Goal: Transaction & Acquisition: Book appointment/travel/reservation

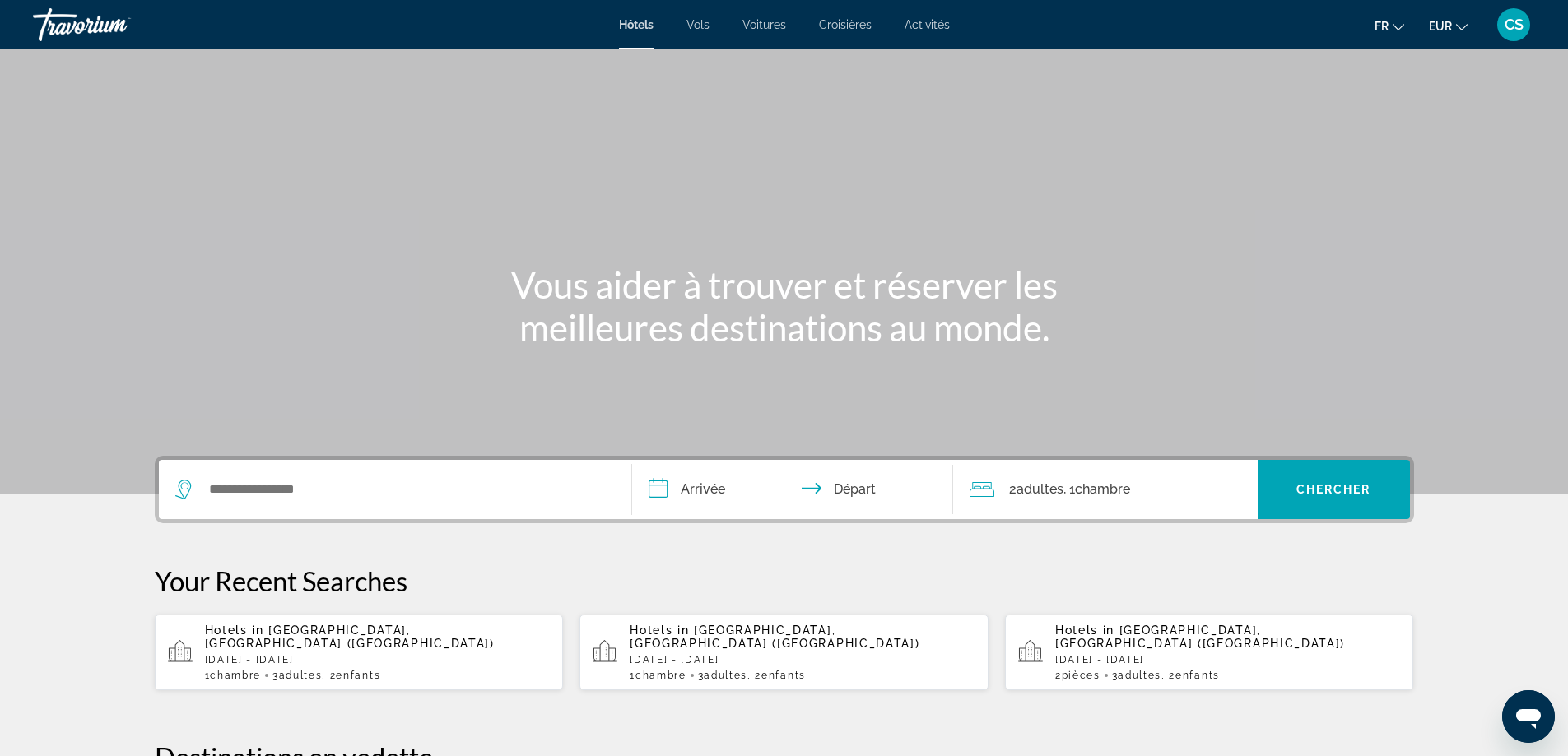
click at [355, 670] on span "Enfants" at bounding box center [357, 675] width 45 height 11
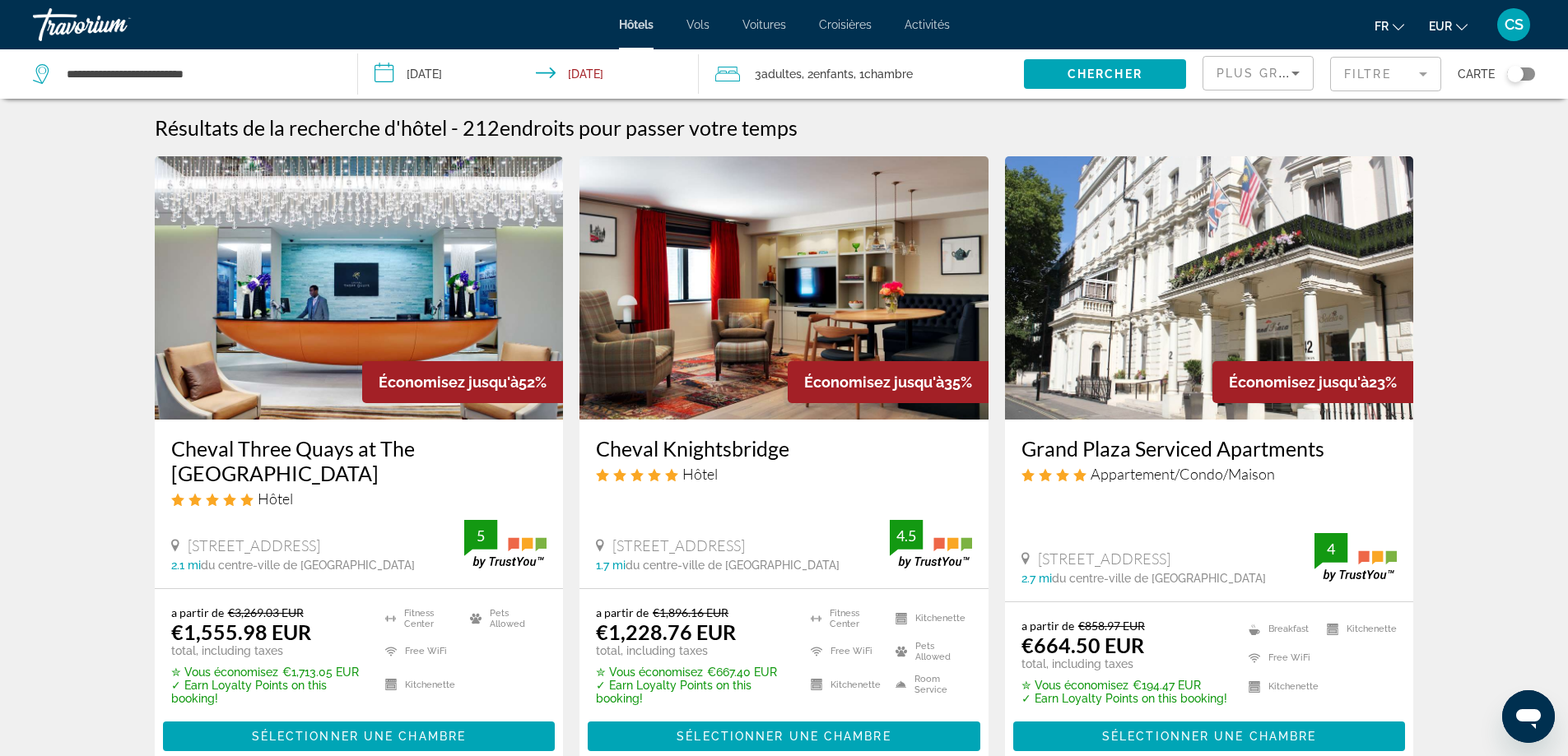
click at [1519, 75] on div "Toggle map" at bounding box center [1514, 74] width 17 height 17
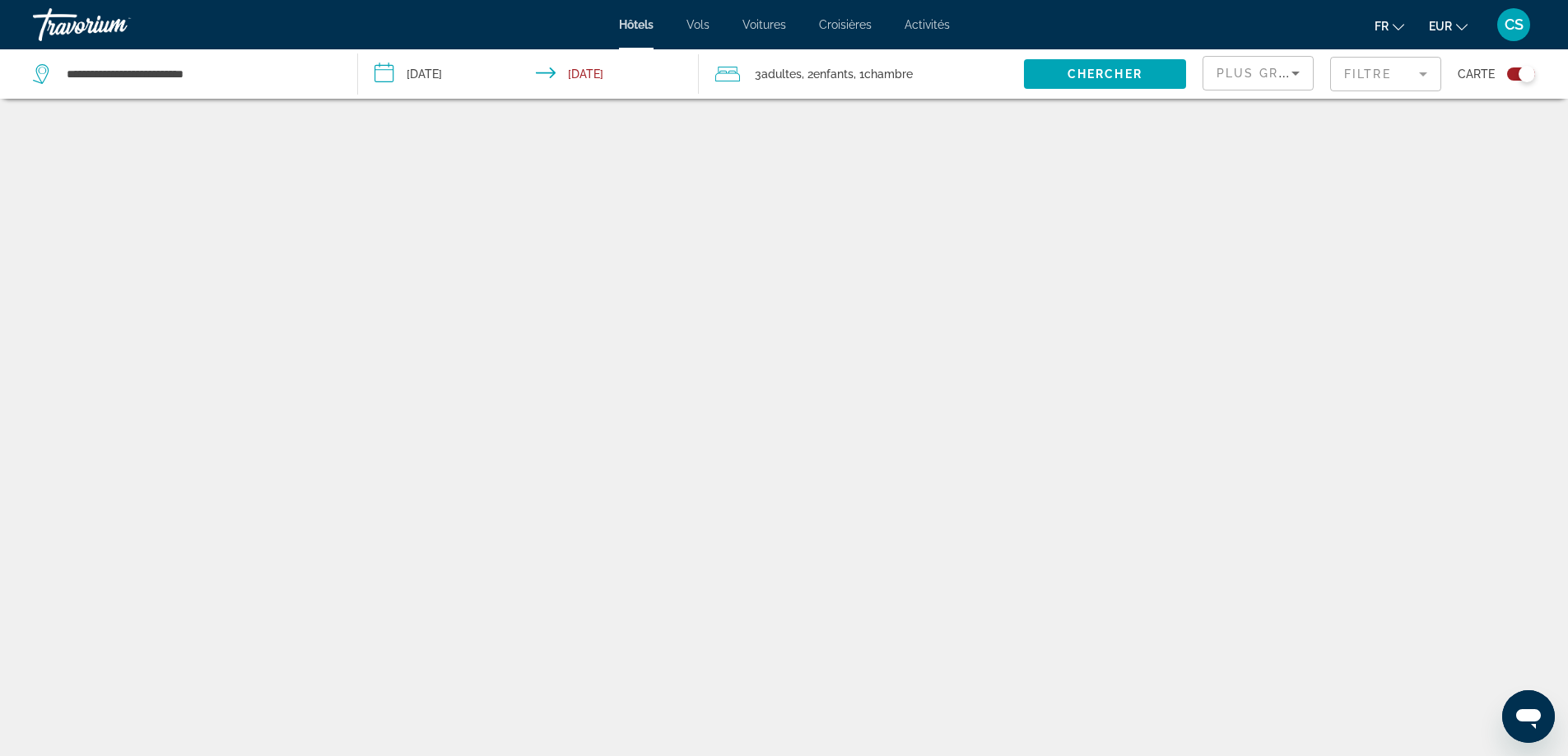
scroll to position [98, 0]
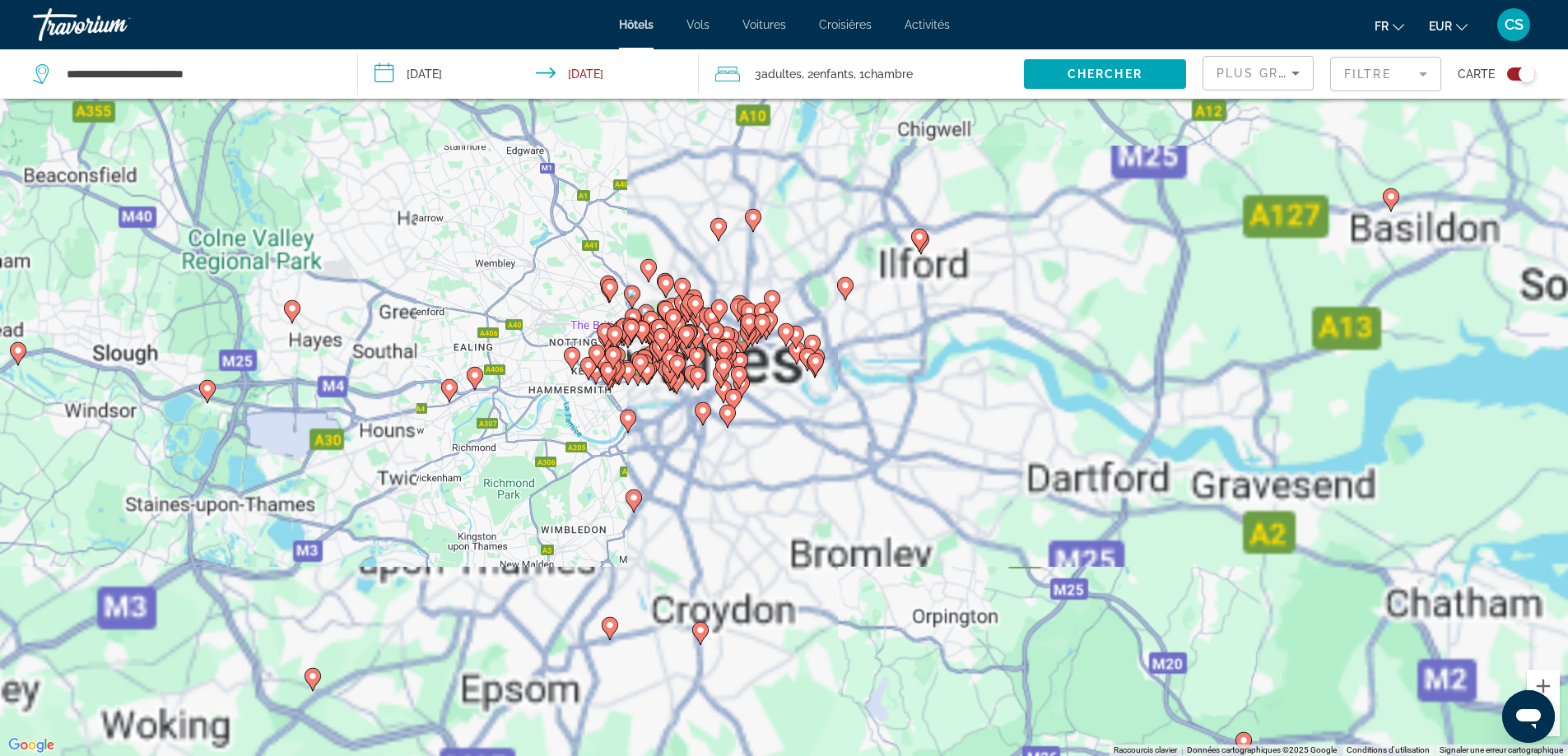
drag, startPoint x: 952, startPoint y: 464, endPoint x: 846, endPoint y: 421, distance: 114.4
click at [846, 421] on div "Pour activer le glissement avec le clavier, appuyez sur Alt+Entrée. Une fois ce…" at bounding box center [784, 378] width 1568 height 756
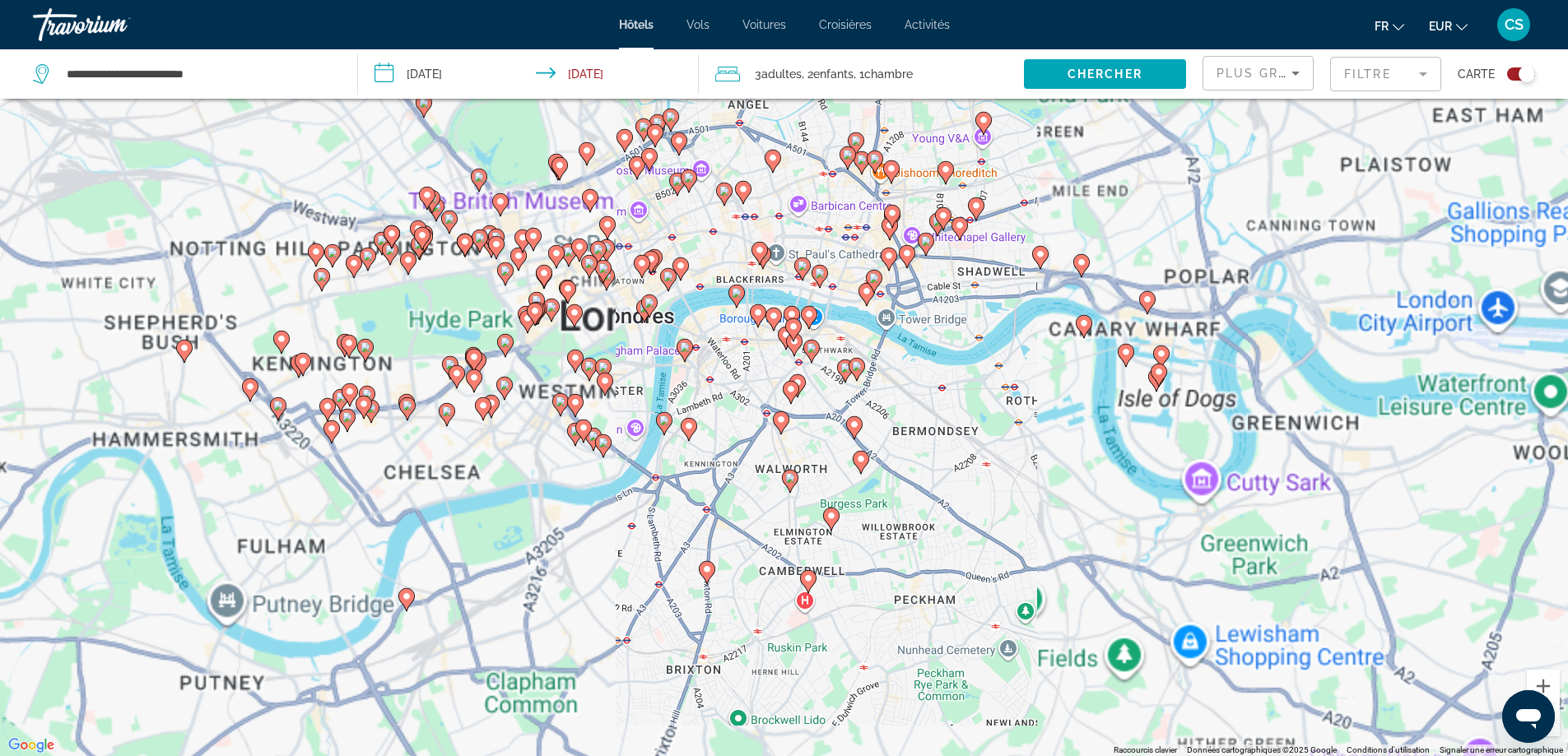
drag, startPoint x: 646, startPoint y: 313, endPoint x: 684, endPoint y: 453, distance: 145.1
click at [658, 319] on gmp-advanced-marker "Main content" at bounding box center [649, 306] width 17 height 25
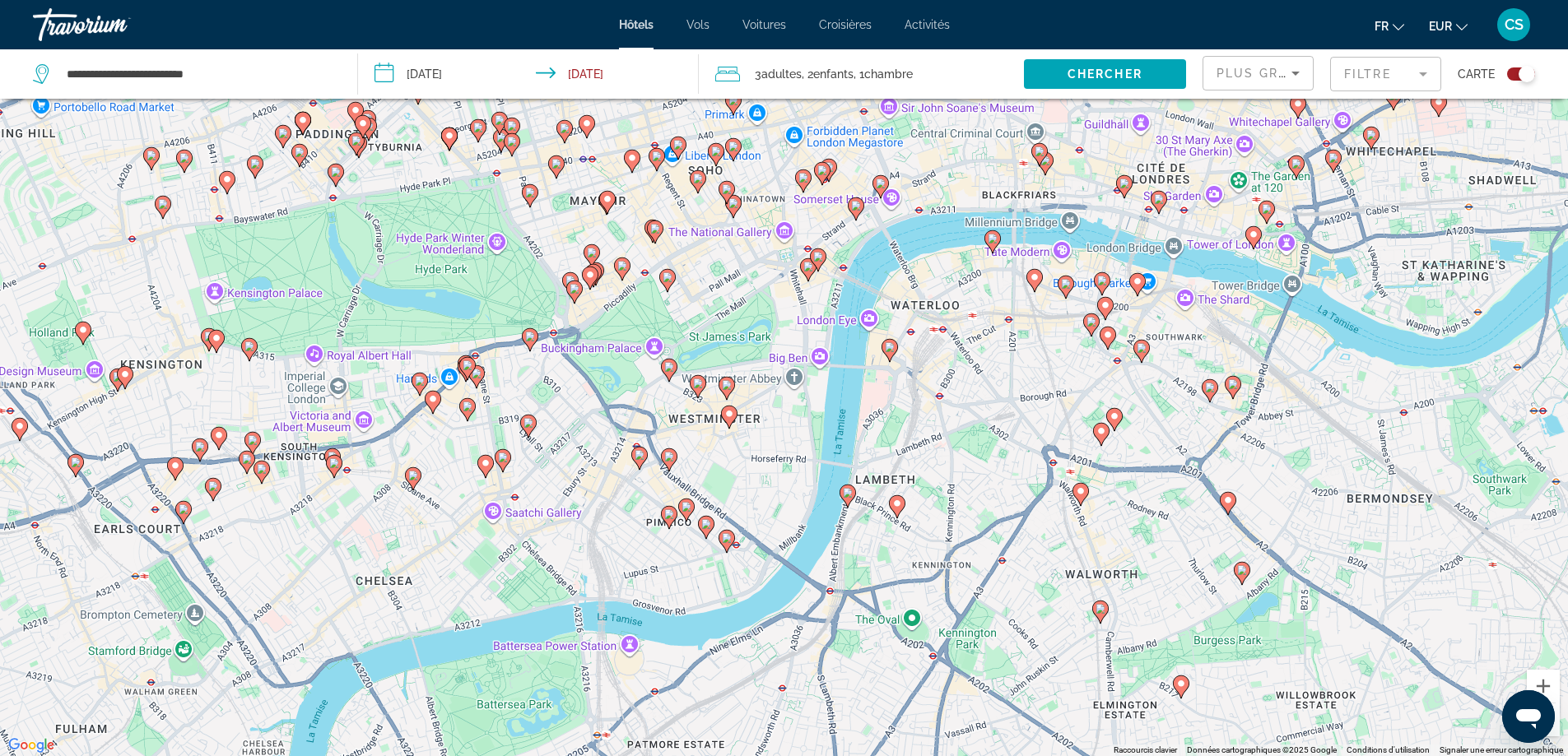
drag, startPoint x: 650, startPoint y: 468, endPoint x: 739, endPoint y: 427, distance: 98.0
click at [739, 427] on div "Pour activer le glissement avec le clavier, appuyez sur Alt+Entrée. Une fois ce…" at bounding box center [784, 378] width 1568 height 756
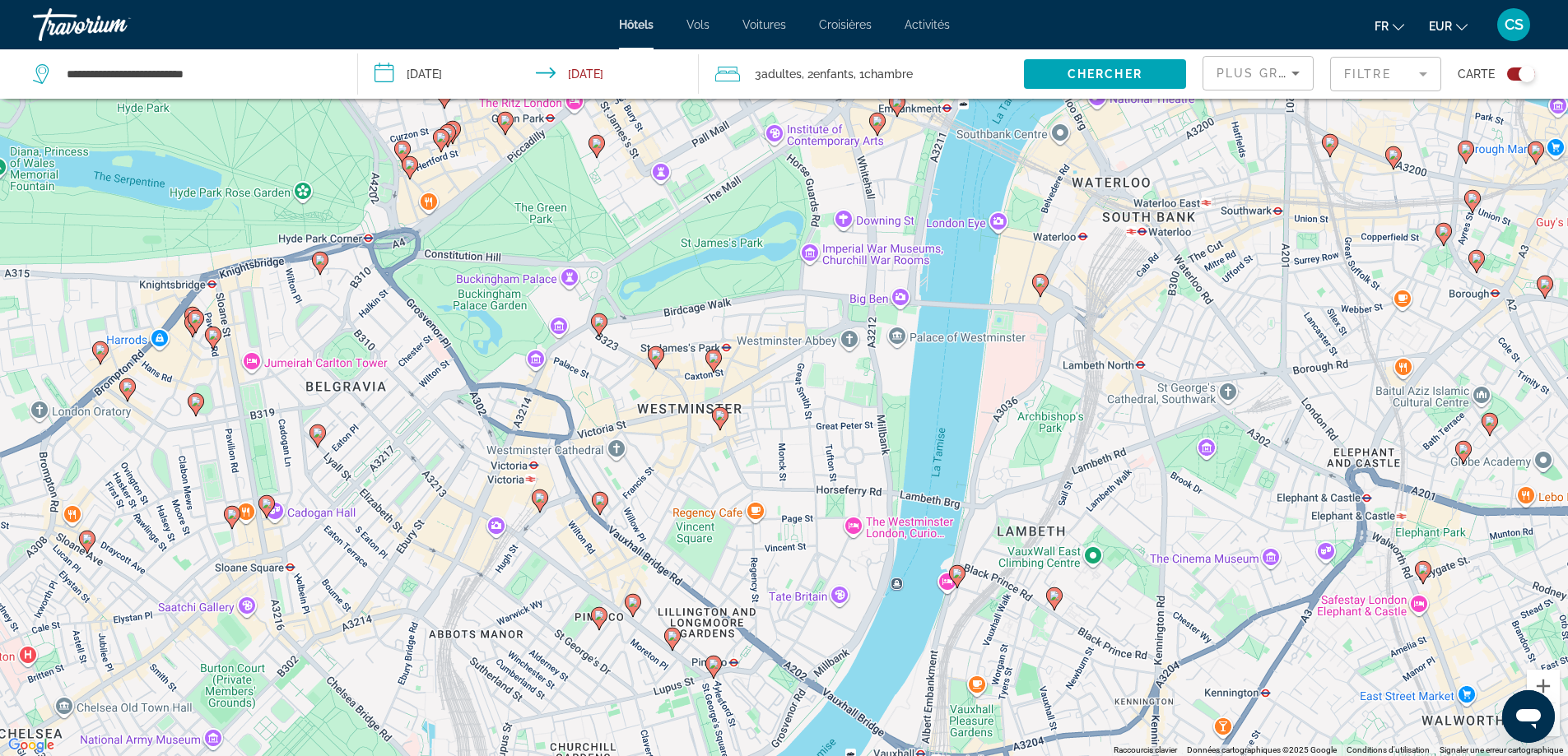
click at [1373, 68] on mat-form-field "Filtre" at bounding box center [1385, 74] width 111 height 34
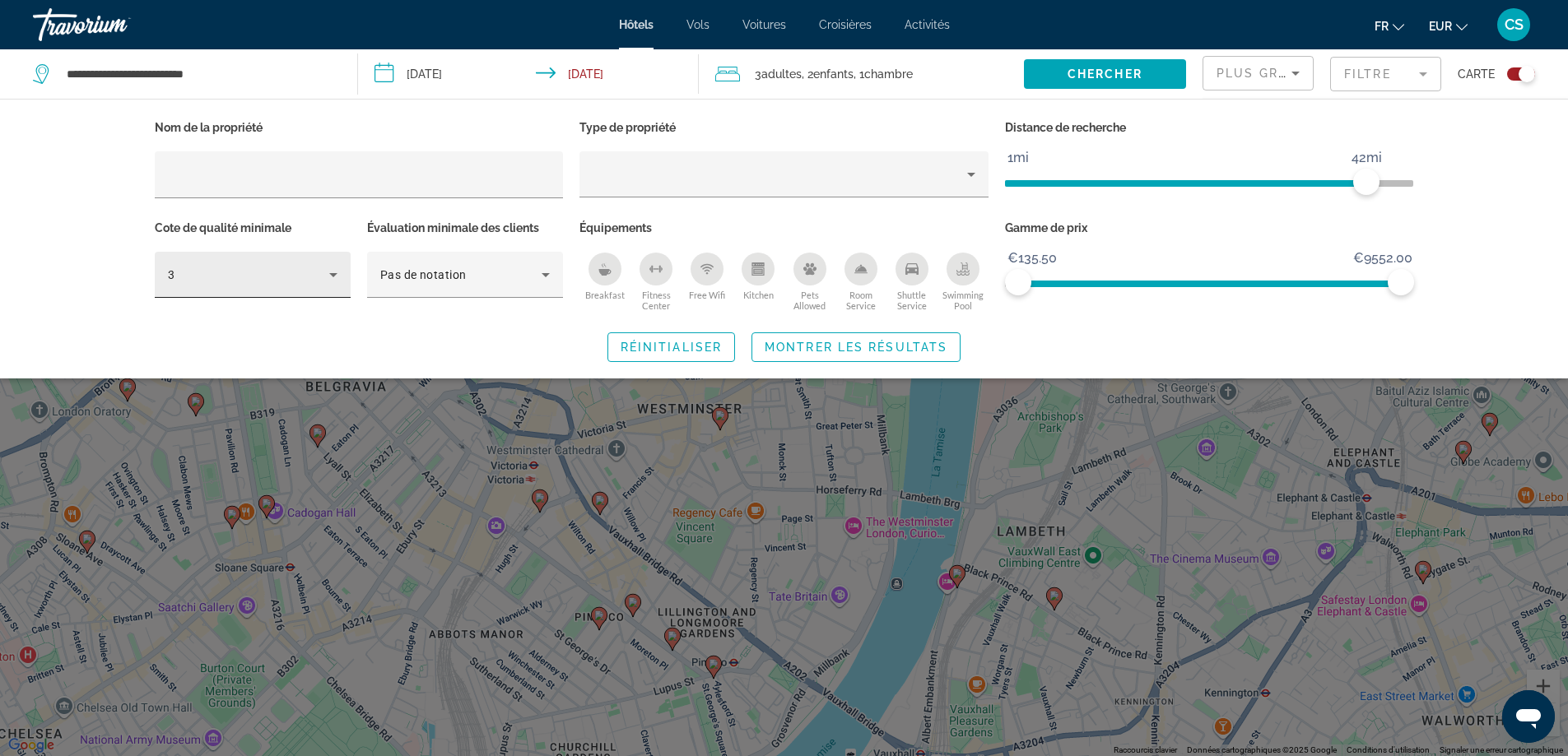
click at [335, 294] on div "3" at bounding box center [252, 275] width 169 height 46
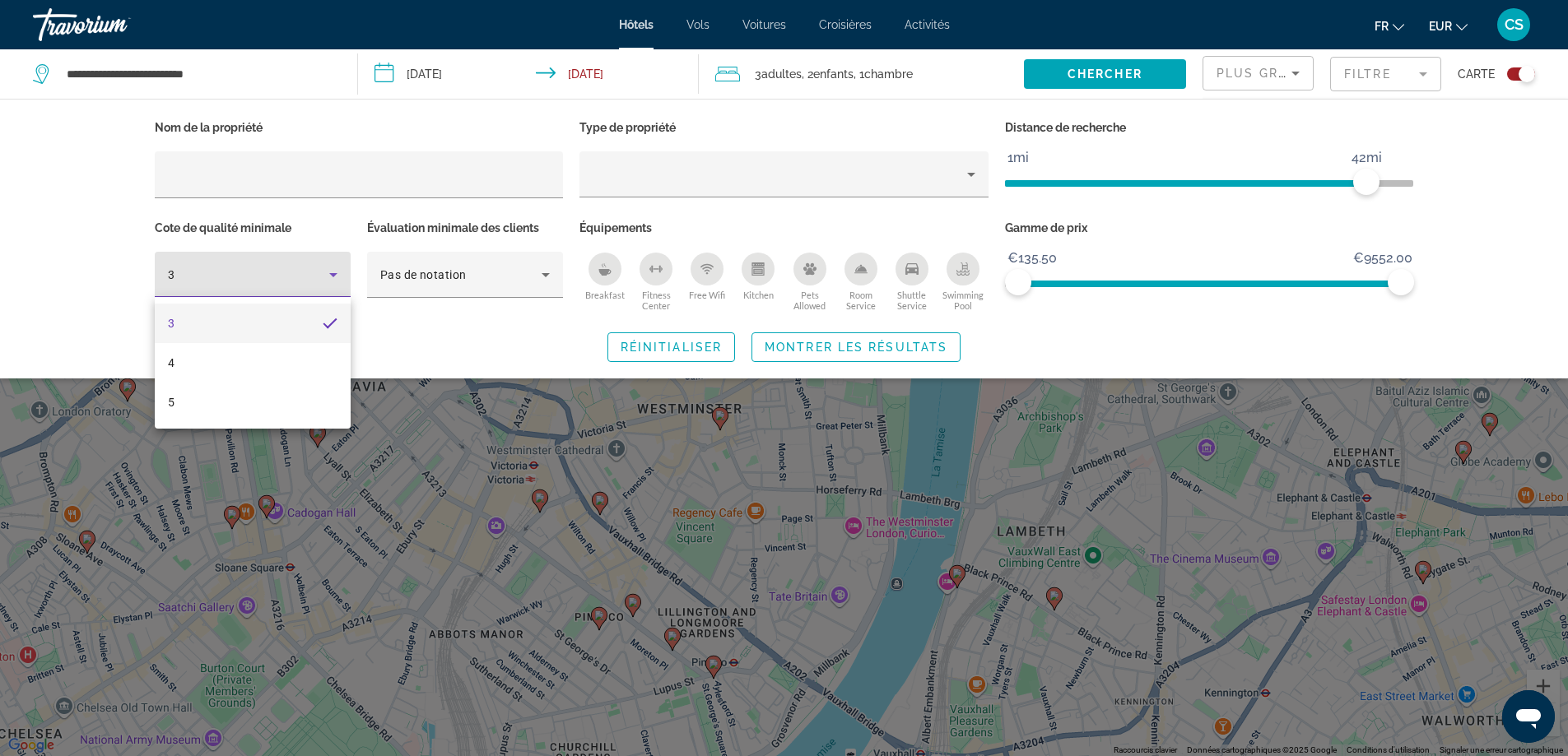
click at [324, 284] on div at bounding box center [784, 378] width 1568 height 756
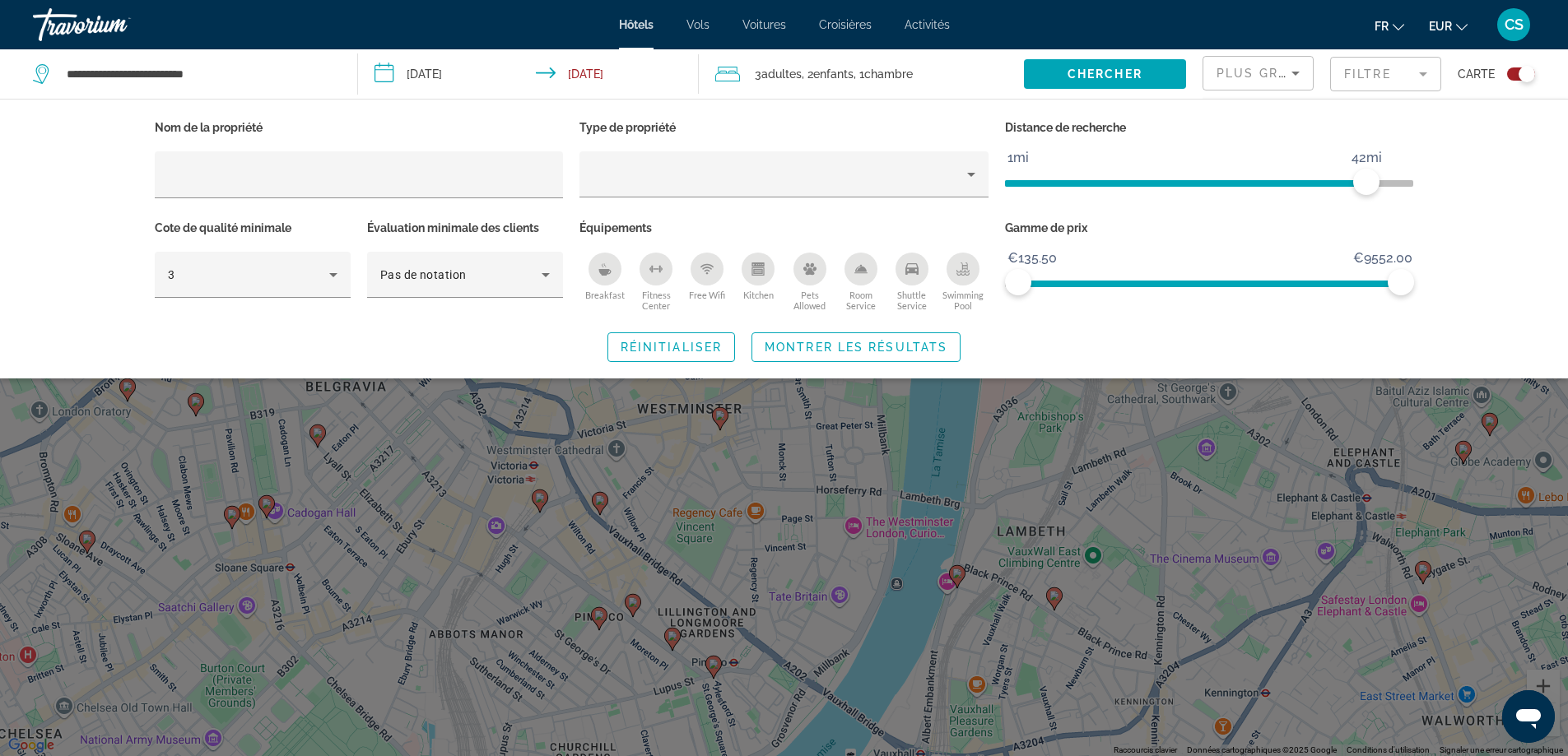
click at [324, 284] on div "3" at bounding box center [252, 275] width 169 height 46
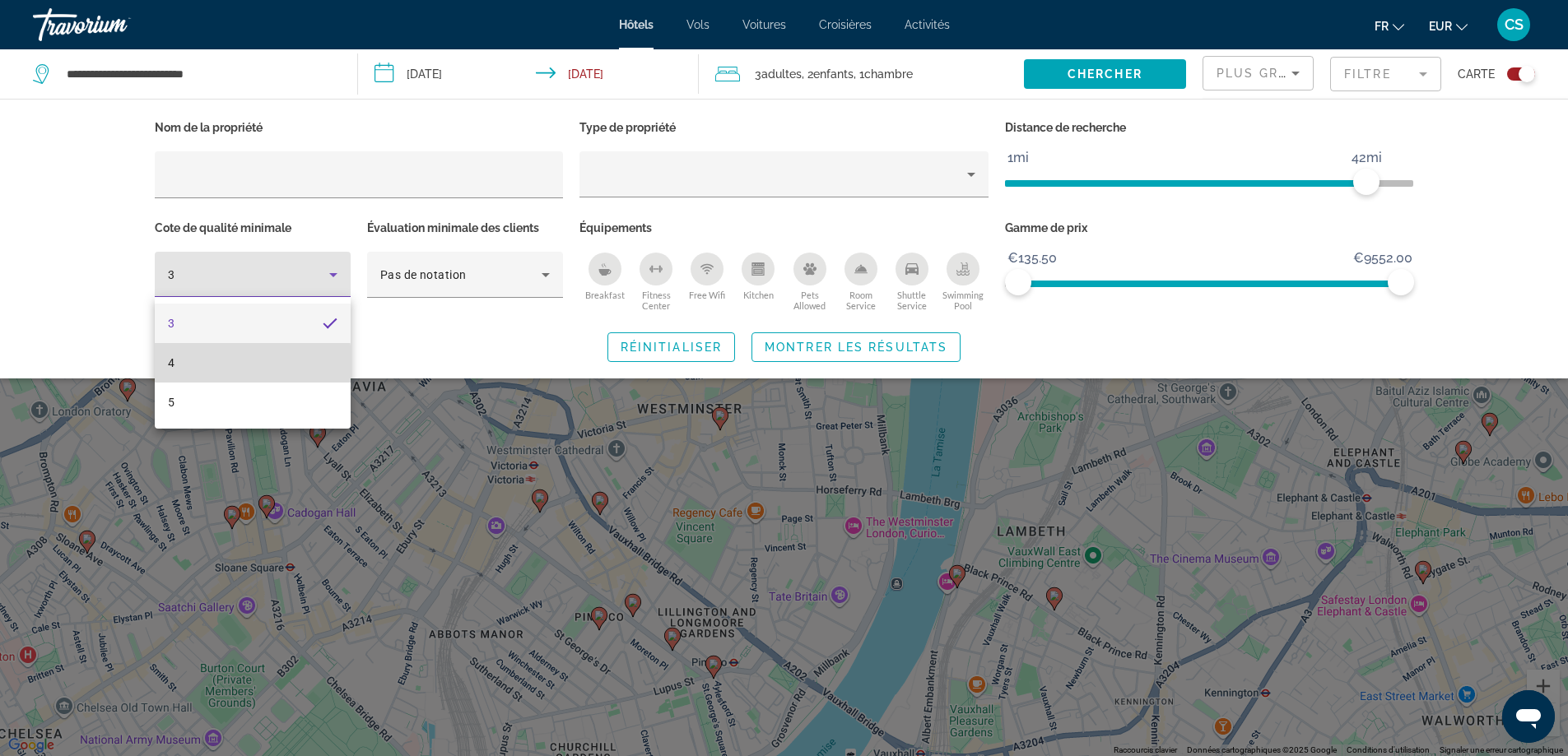
click at [234, 364] on mat-option "4" at bounding box center [252, 363] width 196 height 40
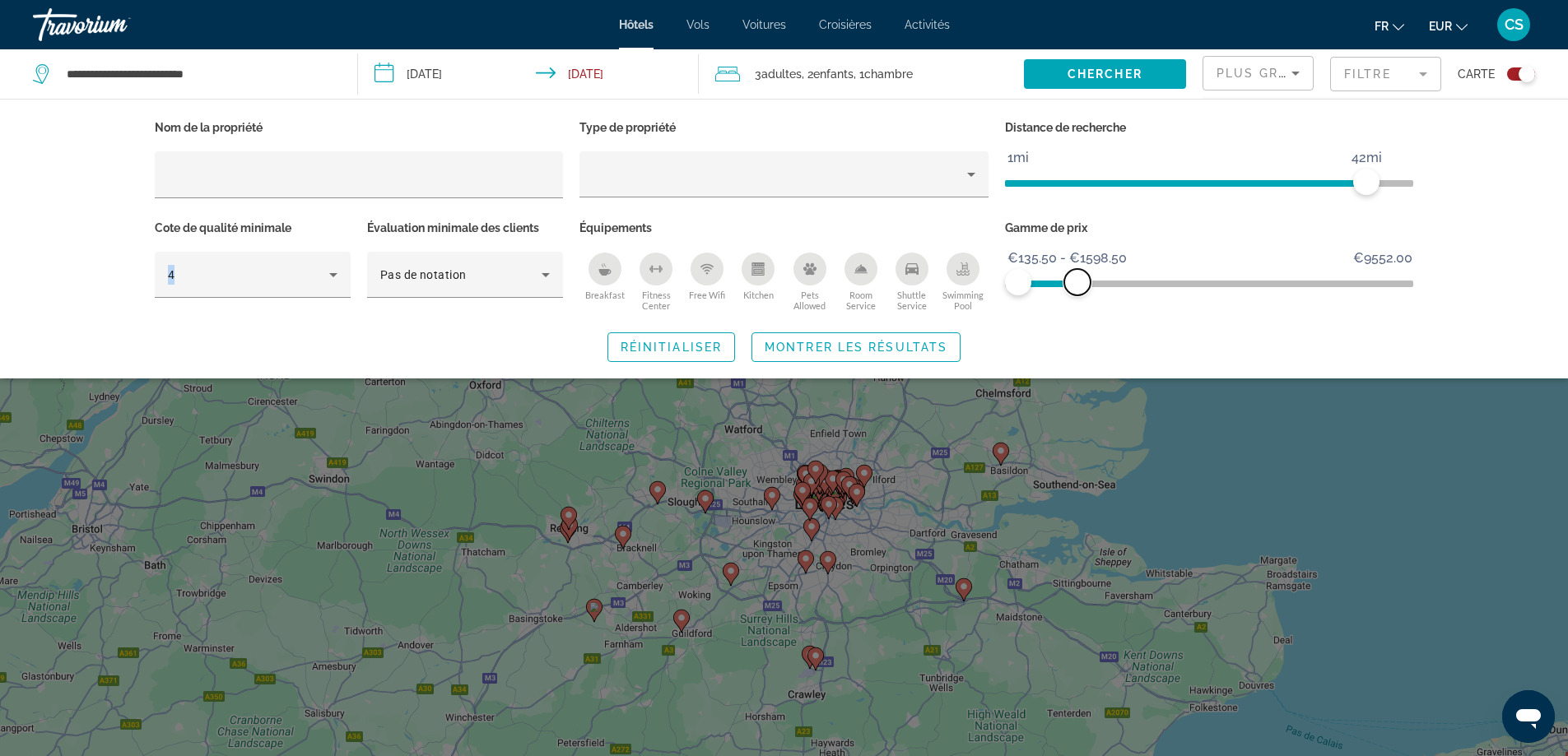
drag, startPoint x: 1403, startPoint y: 282, endPoint x: 1077, endPoint y: 316, distance: 327.8
click at [1077, 316] on div "Nom de la propriété Type de propriété Distance de recherche 1mi 46mi 42mi Cote …" at bounding box center [784, 239] width 1325 height 246
drag, startPoint x: 1364, startPoint y: 183, endPoint x: 1077, endPoint y: 227, distance: 290.4
click at [1077, 227] on div "Nom de la propriété Type de propriété Distance de recherche 1mi 46mi 8mi Cote d…" at bounding box center [784, 216] width 1276 height 200
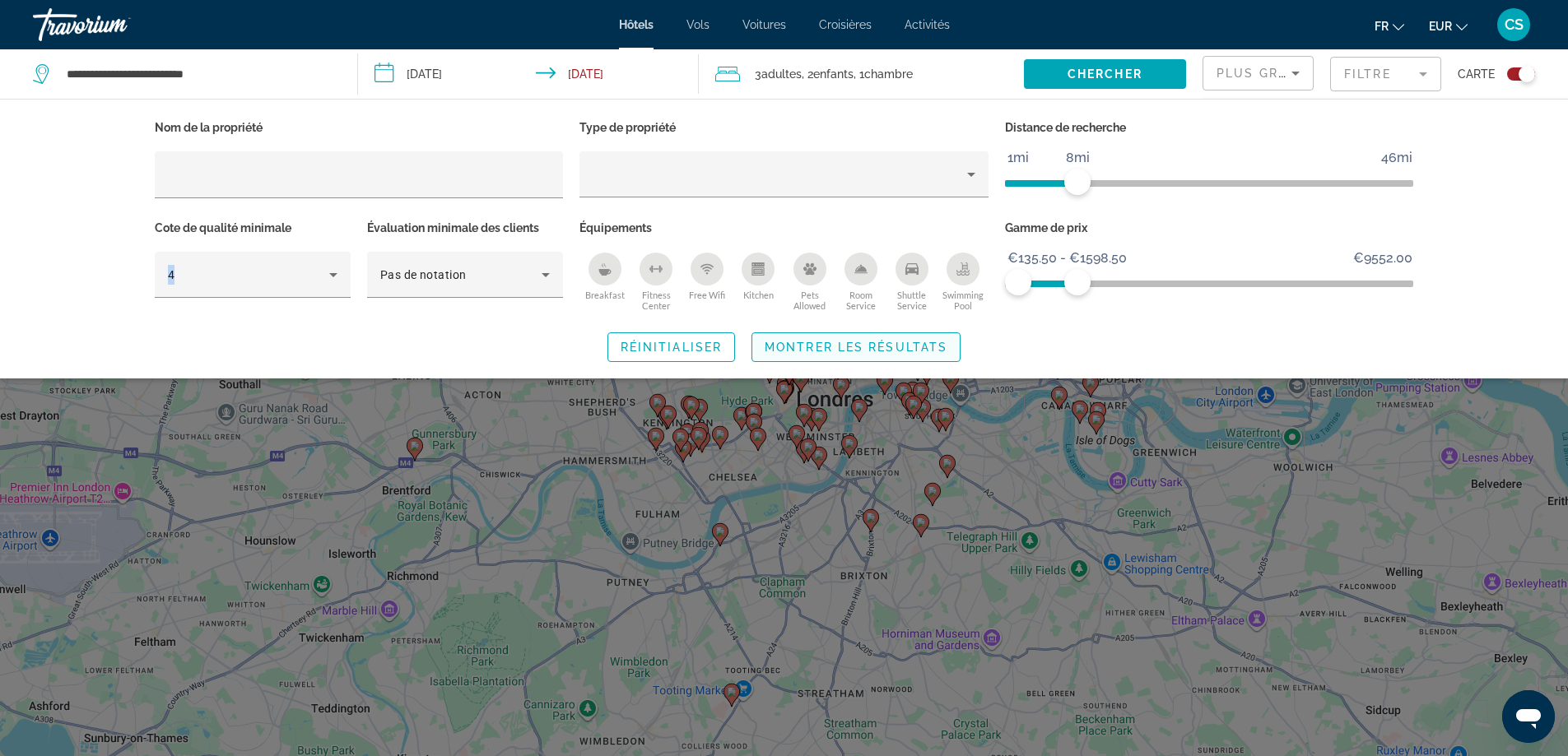
click at [910, 349] on span "Montrer les résultats" at bounding box center [856, 347] width 183 height 13
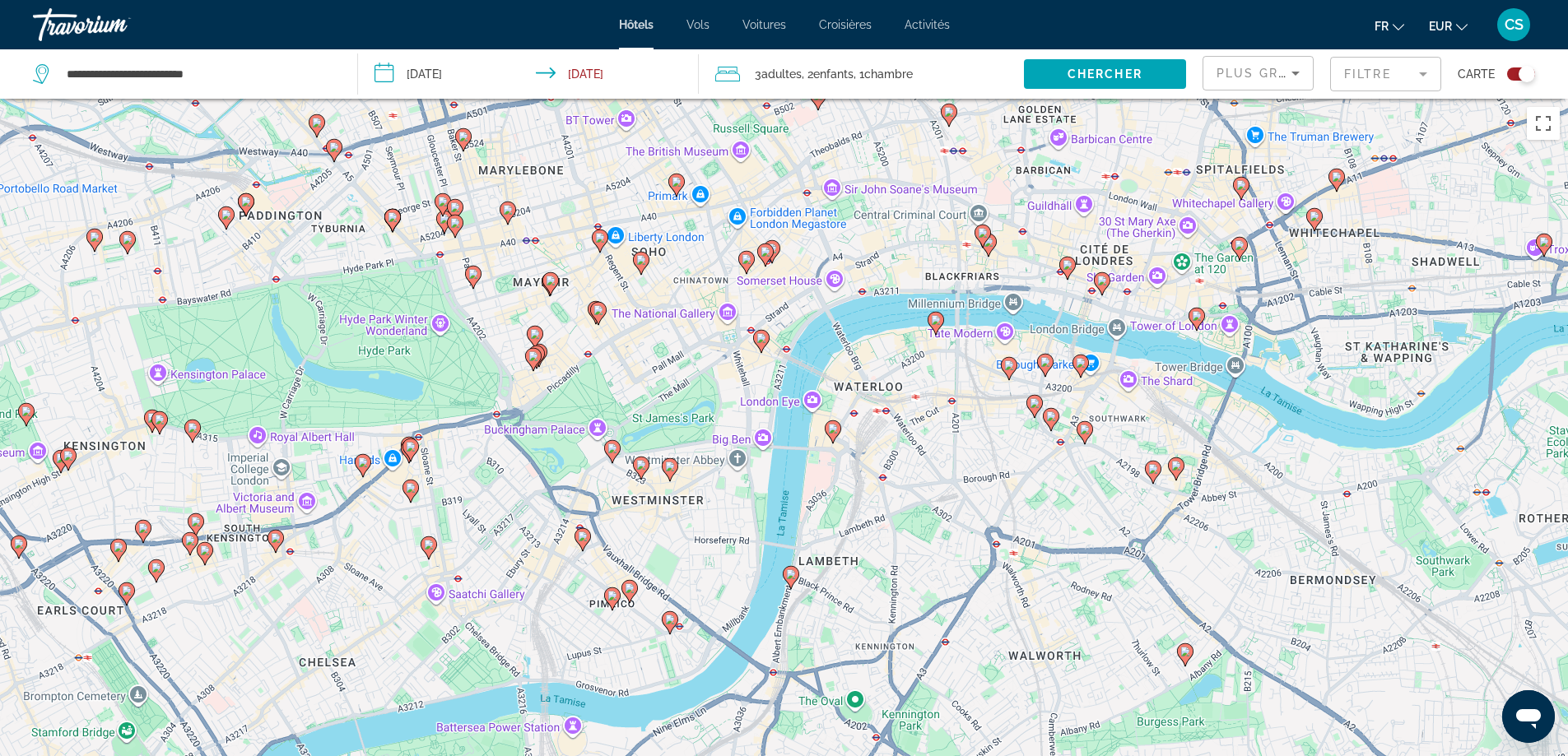
click at [535, 336] on image "Main content" at bounding box center [535, 334] width 10 height 10
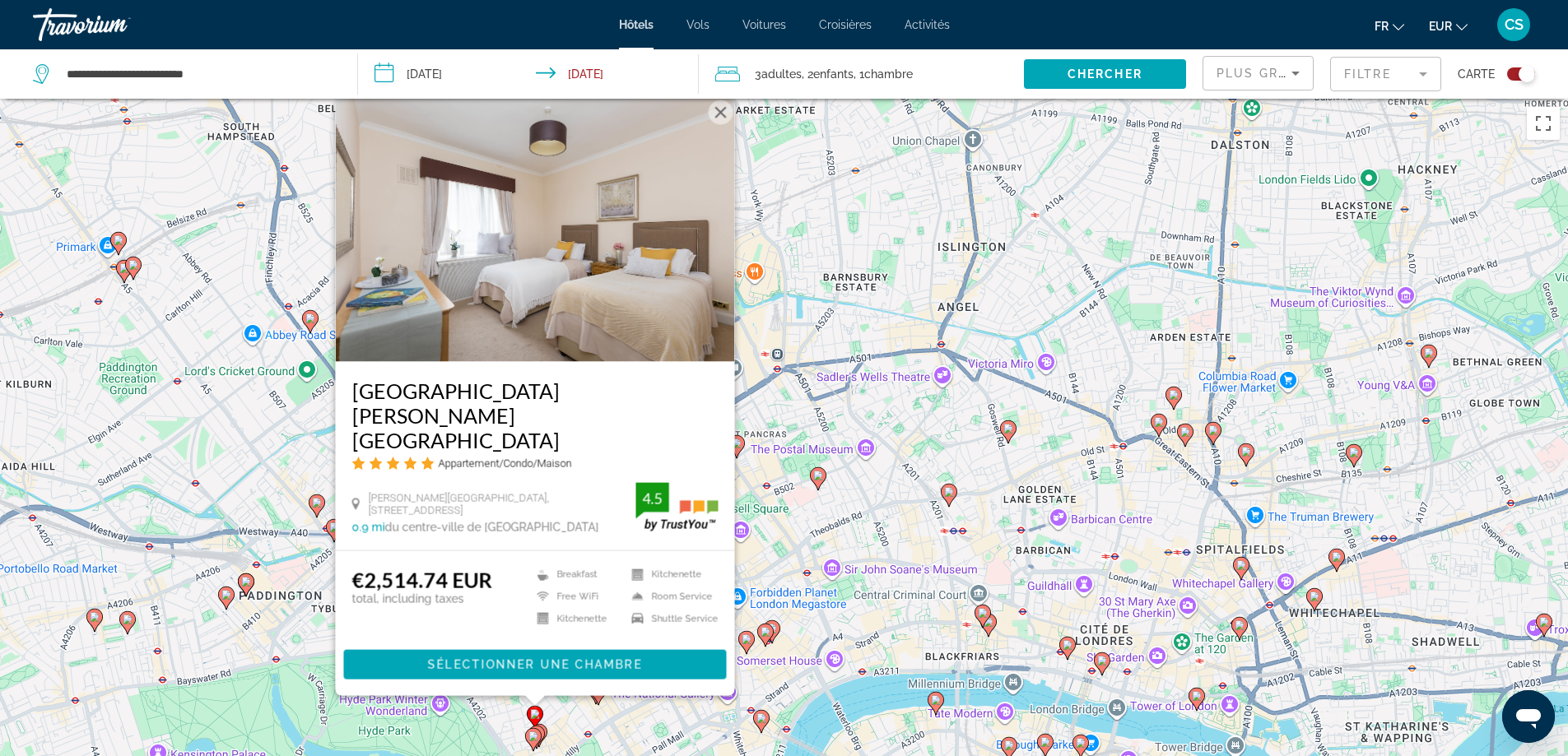
click at [1361, 70] on mat-form-field "Filtre" at bounding box center [1385, 74] width 111 height 34
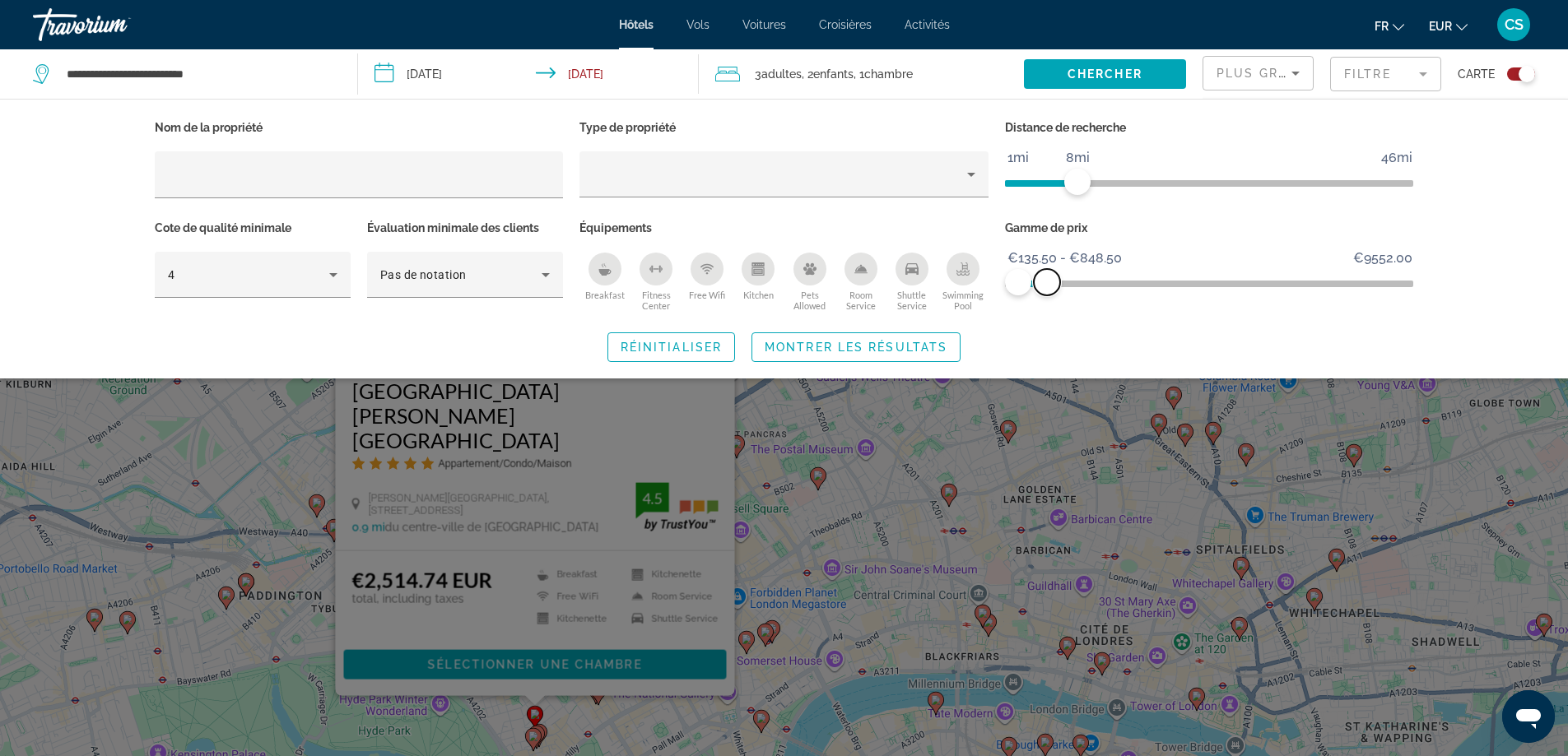
drag, startPoint x: 1082, startPoint y: 279, endPoint x: 1047, endPoint y: 284, distance: 35.4
click at [1047, 284] on span "ngx-slider-max" at bounding box center [1047, 282] width 26 height 26
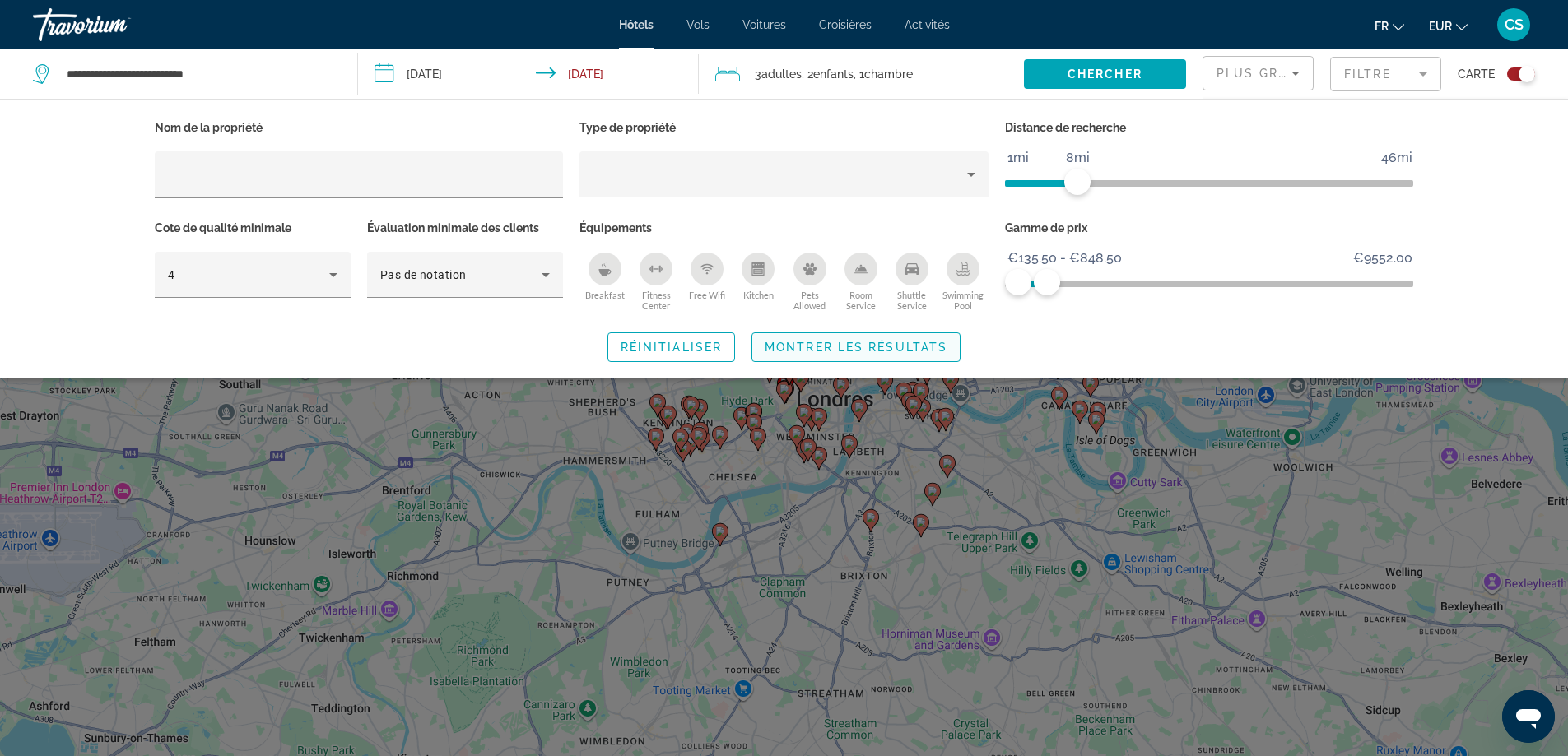
click at [903, 341] on span "Montrer les résultats" at bounding box center [856, 347] width 183 height 13
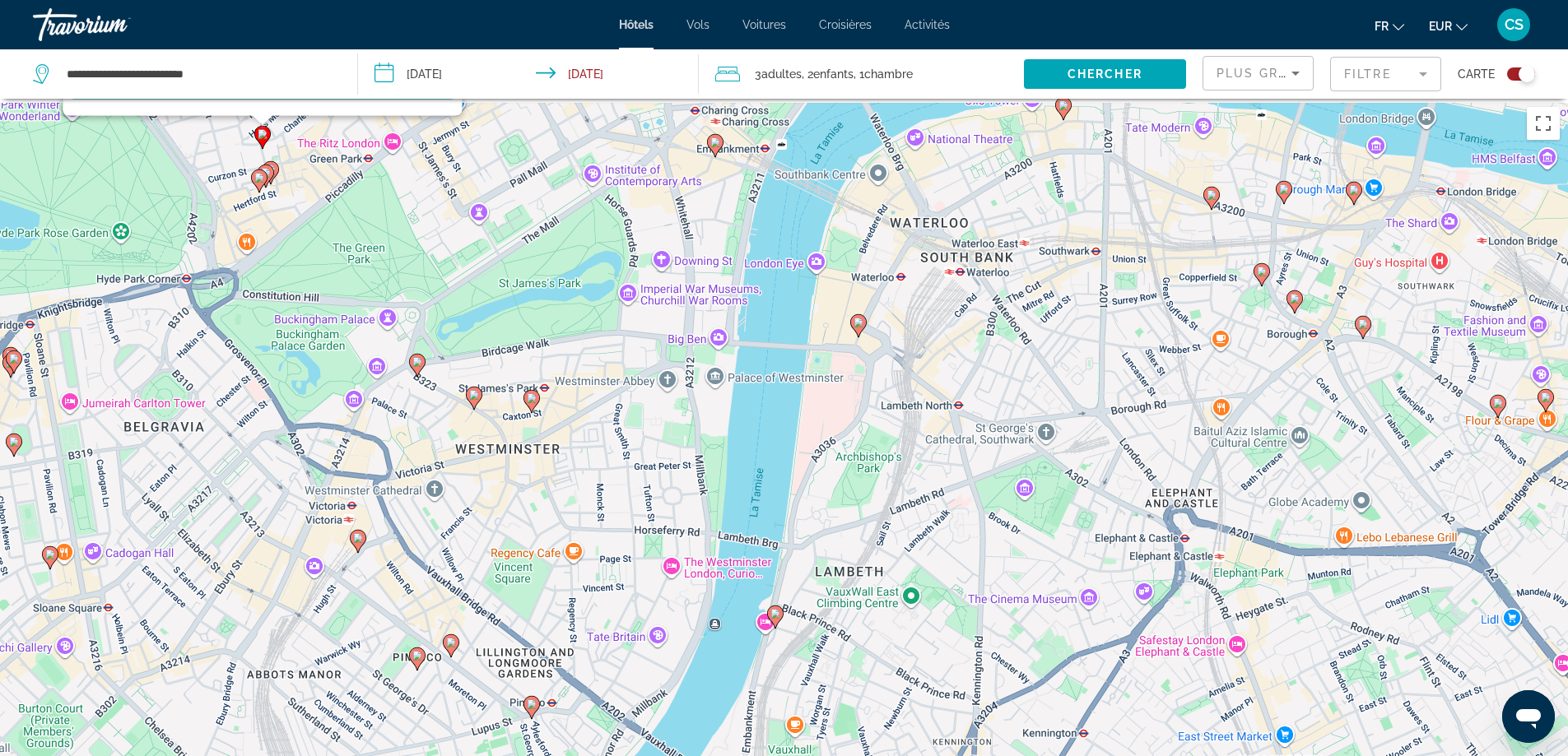
drag, startPoint x: 736, startPoint y: 364, endPoint x: 973, endPoint y: 612, distance: 343.0
click at [1054, 660] on div "Pour activer le glissement avec le clavier, appuyez sur Alt+Entrée. Une fois ce…" at bounding box center [784, 476] width 1568 height 756
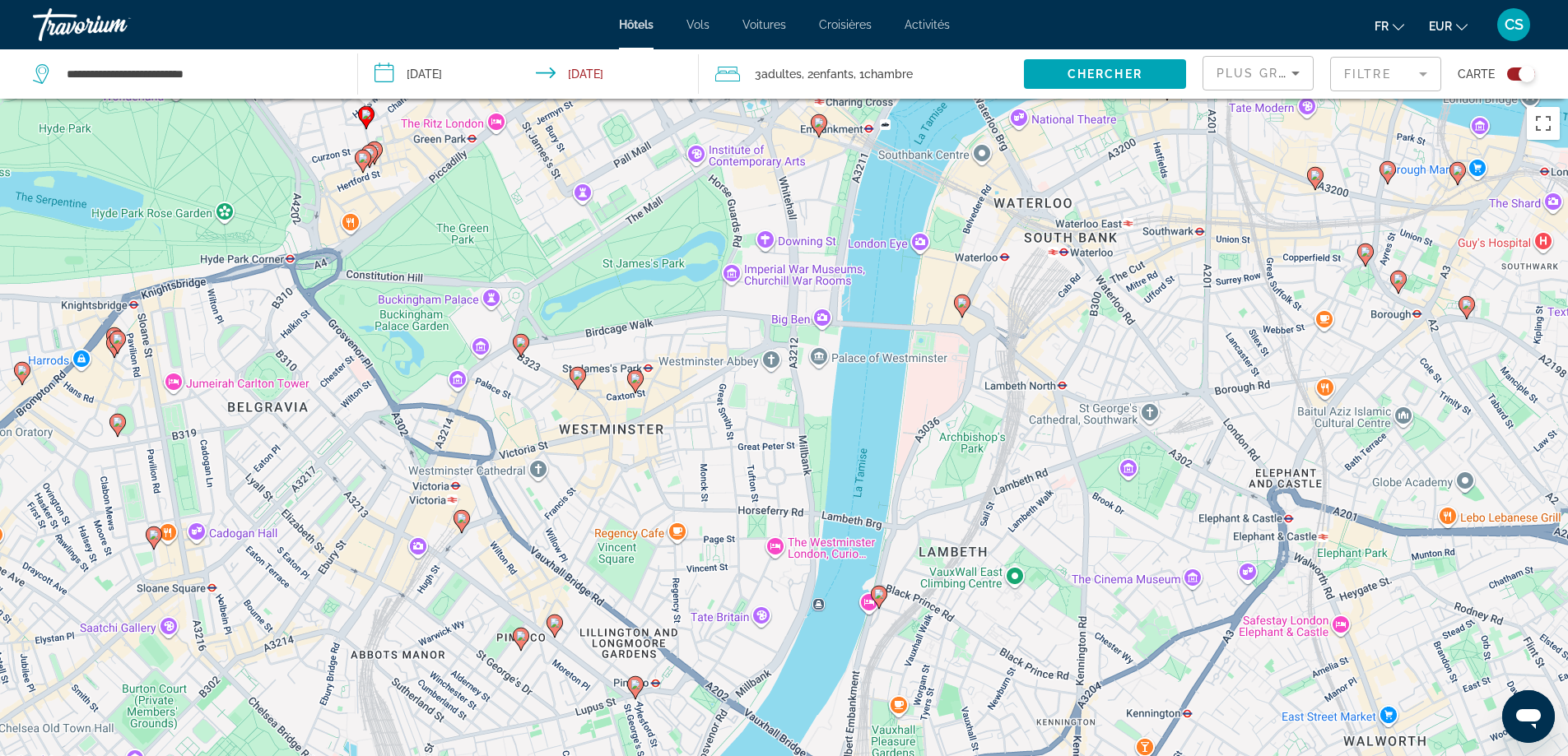
drag, startPoint x: 463, startPoint y: 493, endPoint x: 546, endPoint y: 471, distance: 85.9
click at [545, 471] on div "Pour activer le glissement avec le clavier, appuyez sur Alt+Entrée. Une fois ce…" at bounding box center [784, 476] width 1568 height 756
click at [458, 518] on image "Main content" at bounding box center [462, 518] width 10 height 10
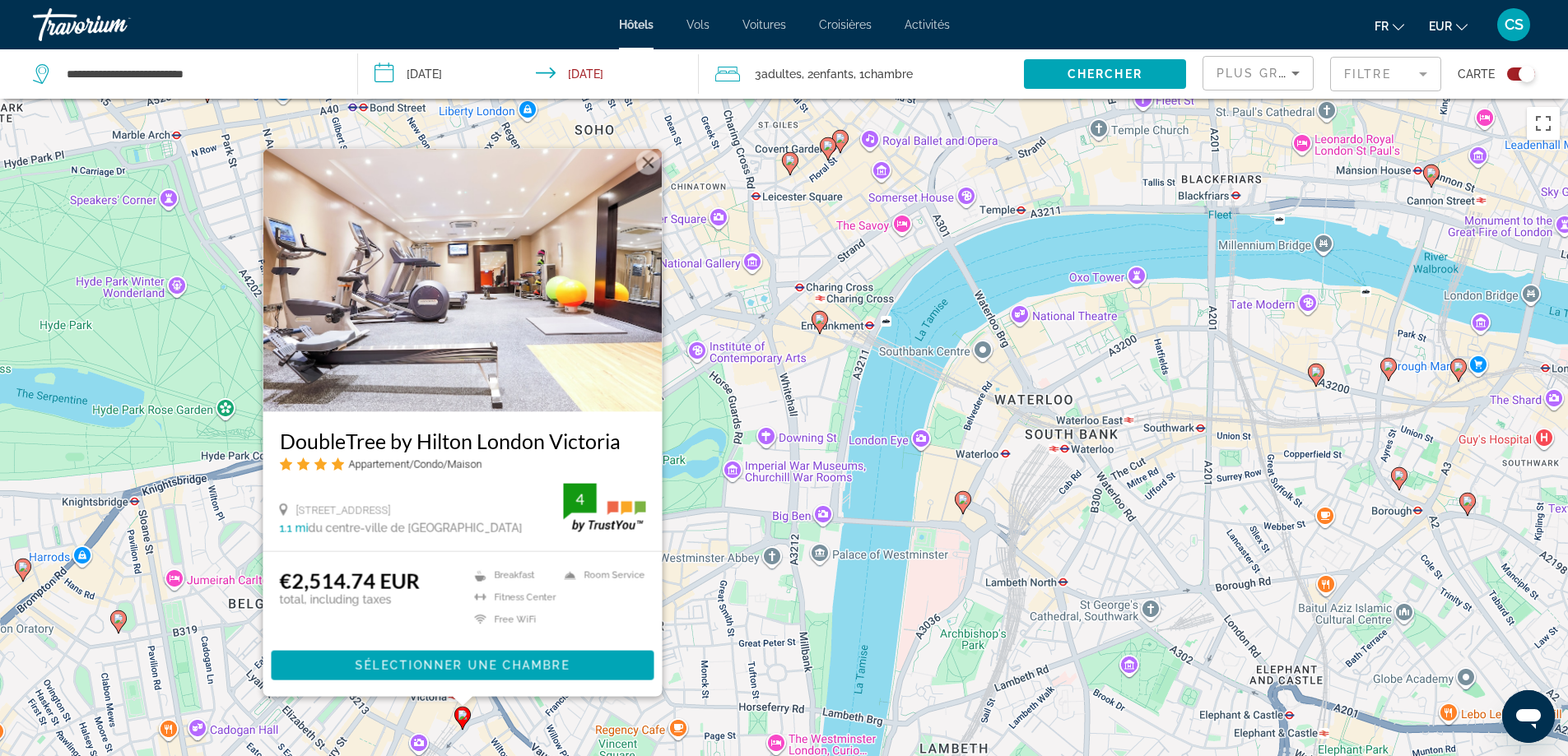
click at [650, 163] on button "Fermer" at bounding box center [648, 162] width 25 height 25
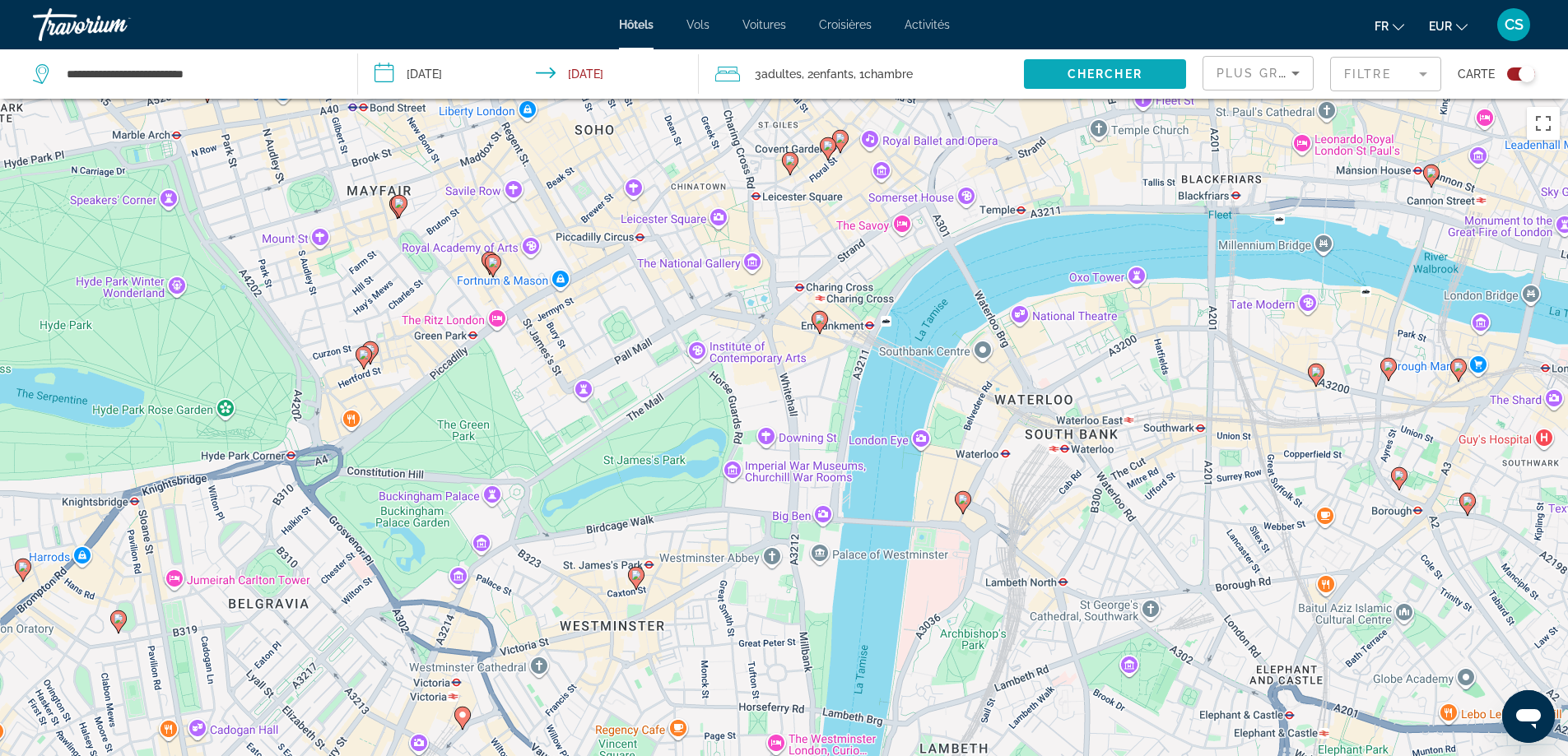
click at [1106, 62] on span "Search widget" at bounding box center [1104, 74] width 162 height 40
click at [640, 575] on image "Main content" at bounding box center [636, 575] width 10 height 10
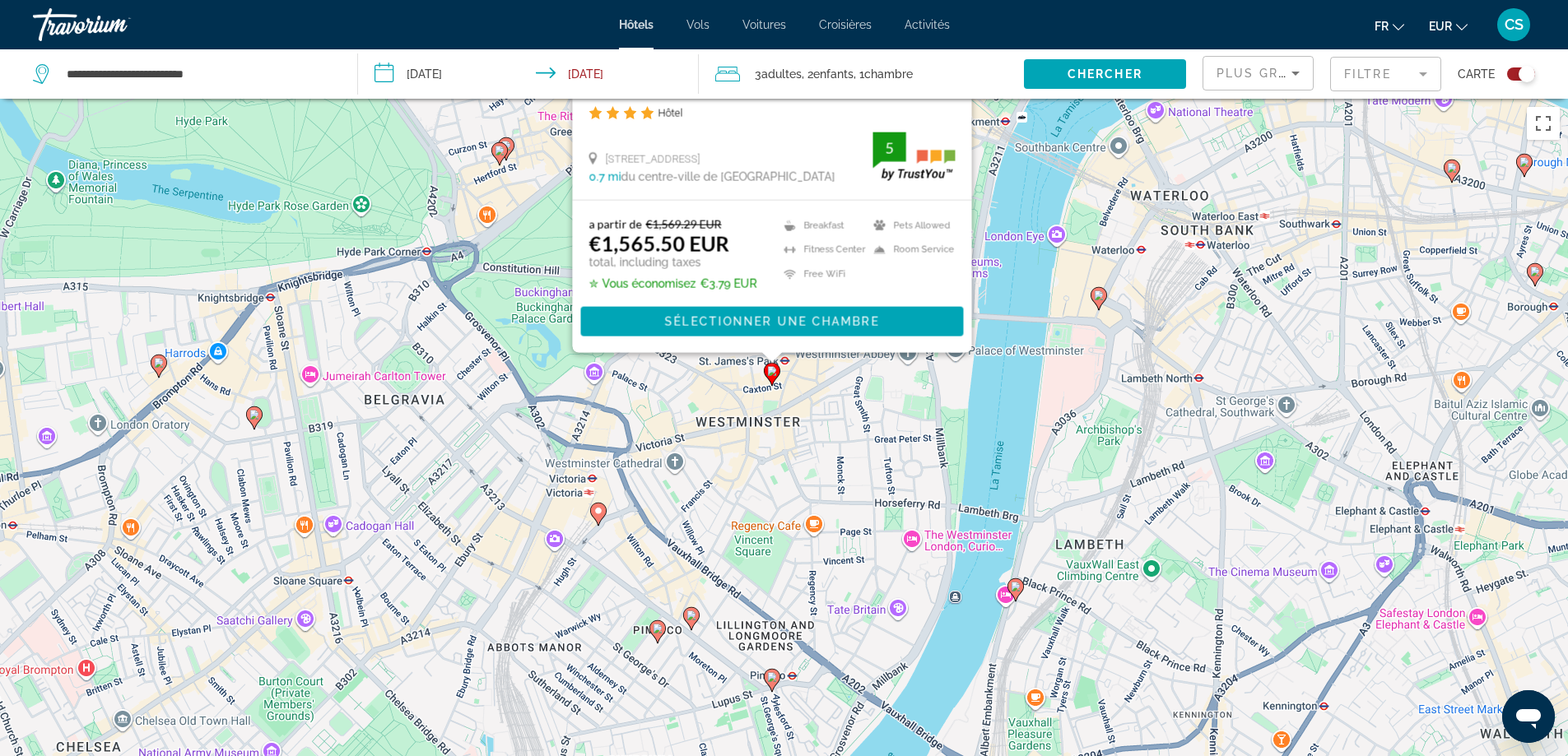
drag, startPoint x: 164, startPoint y: 546, endPoint x: 299, endPoint y: 191, distance: 379.8
click at [299, 191] on div "Pour activer le glissement avec le clavier, appuyez sur Alt+Entrée. Une fois ce…" at bounding box center [784, 476] width 1568 height 756
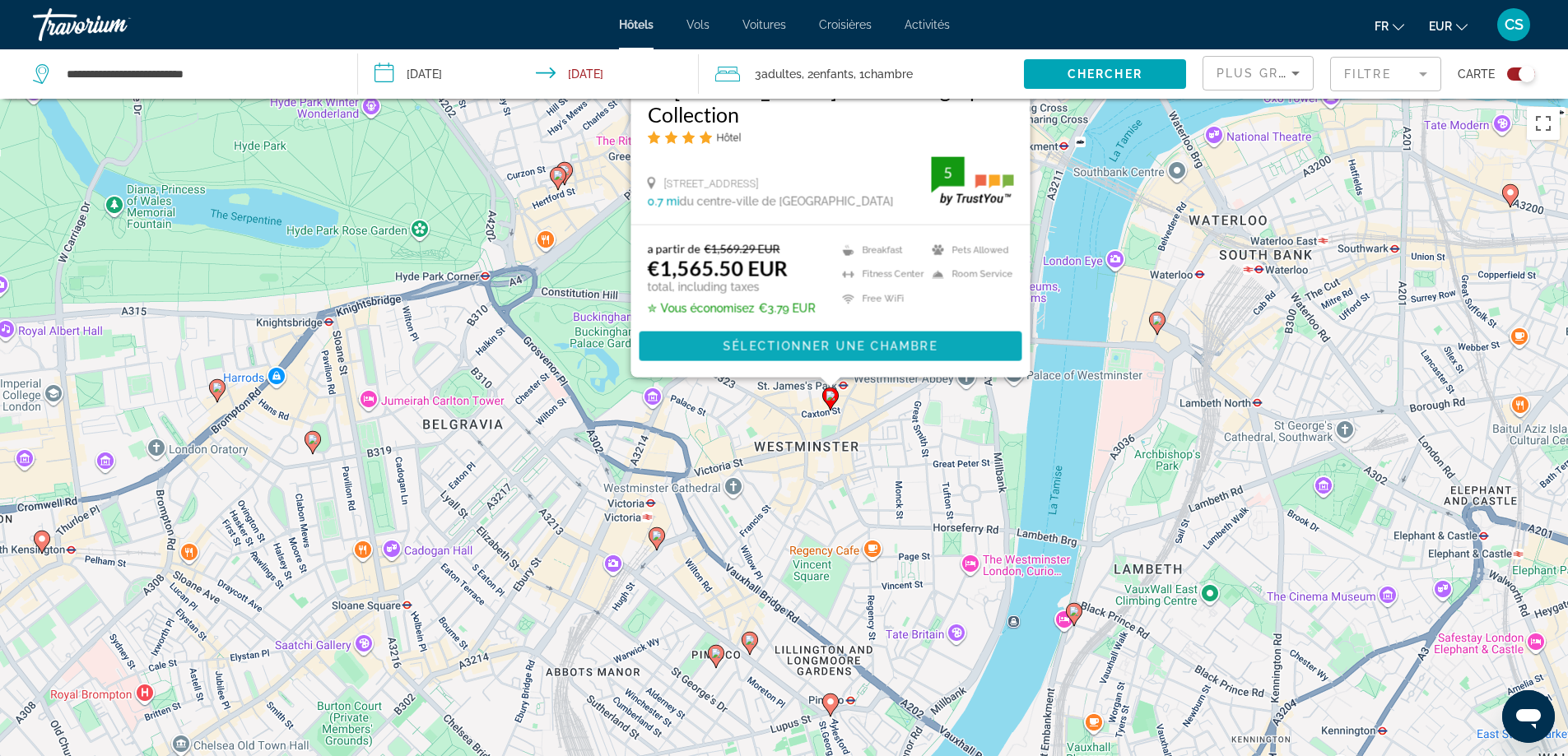
click at [910, 349] on span "Sélectionner une chambre" at bounding box center [830, 346] width 214 height 13
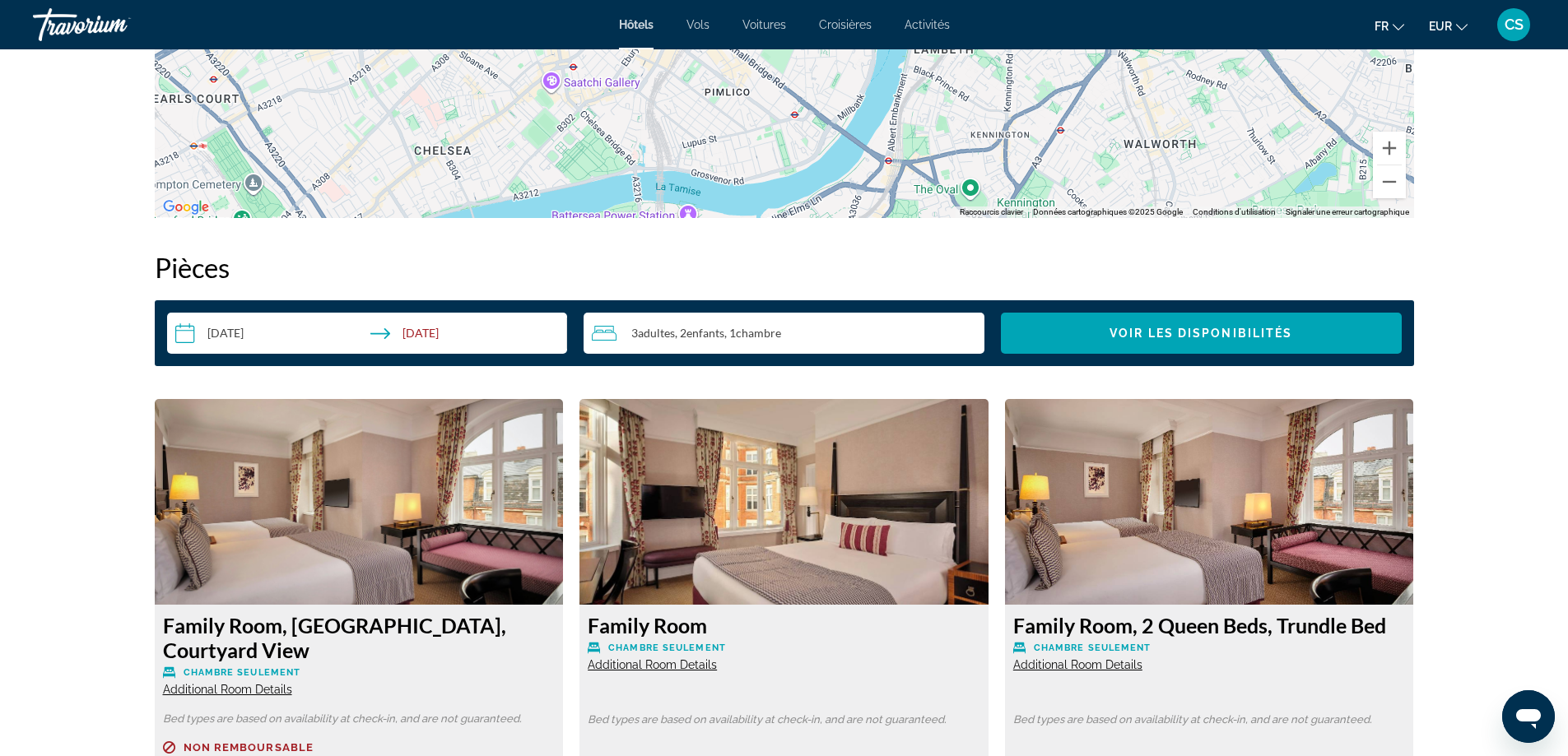
scroll to position [2140, 0]
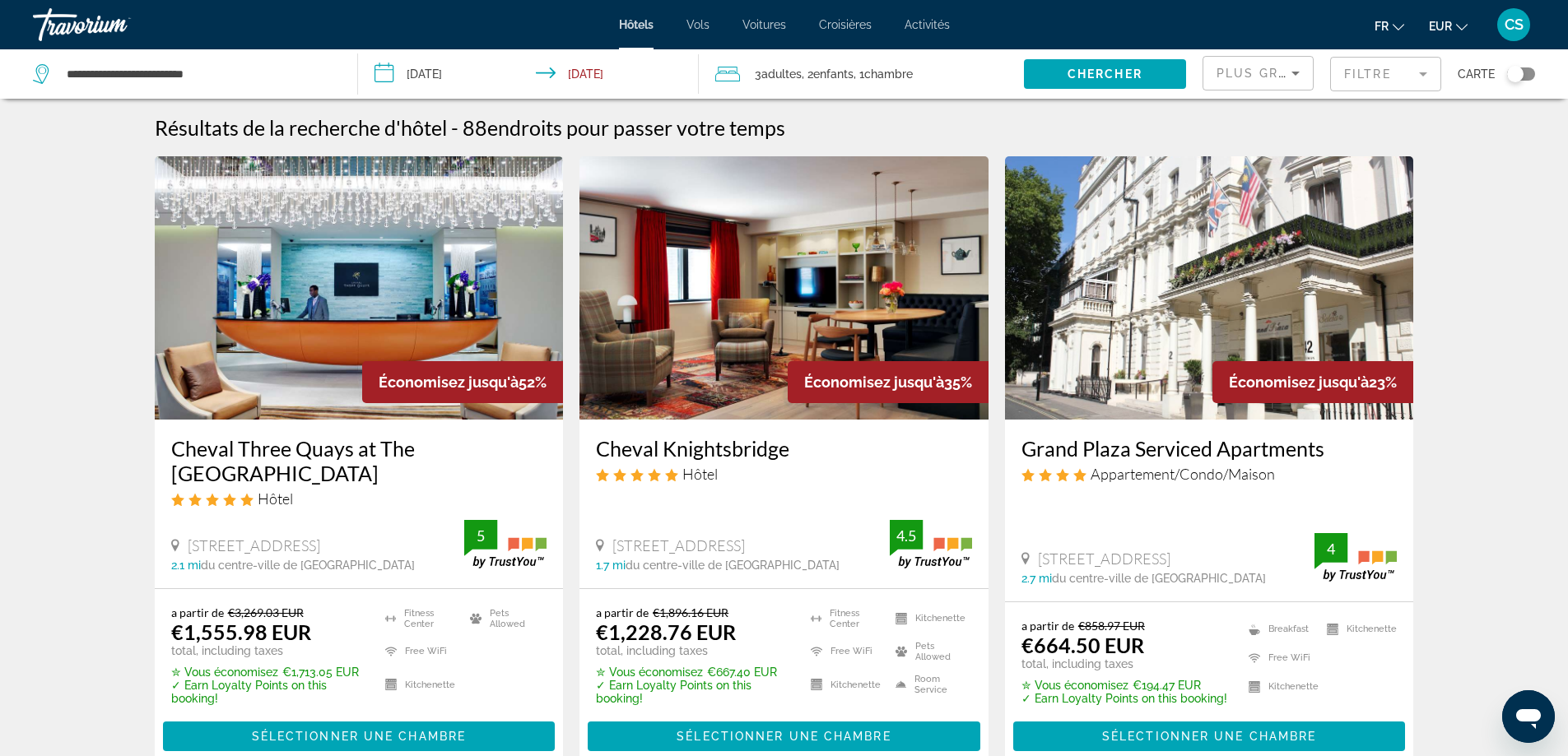
click at [1370, 72] on mat-form-field "Filtre" at bounding box center [1385, 74] width 111 height 34
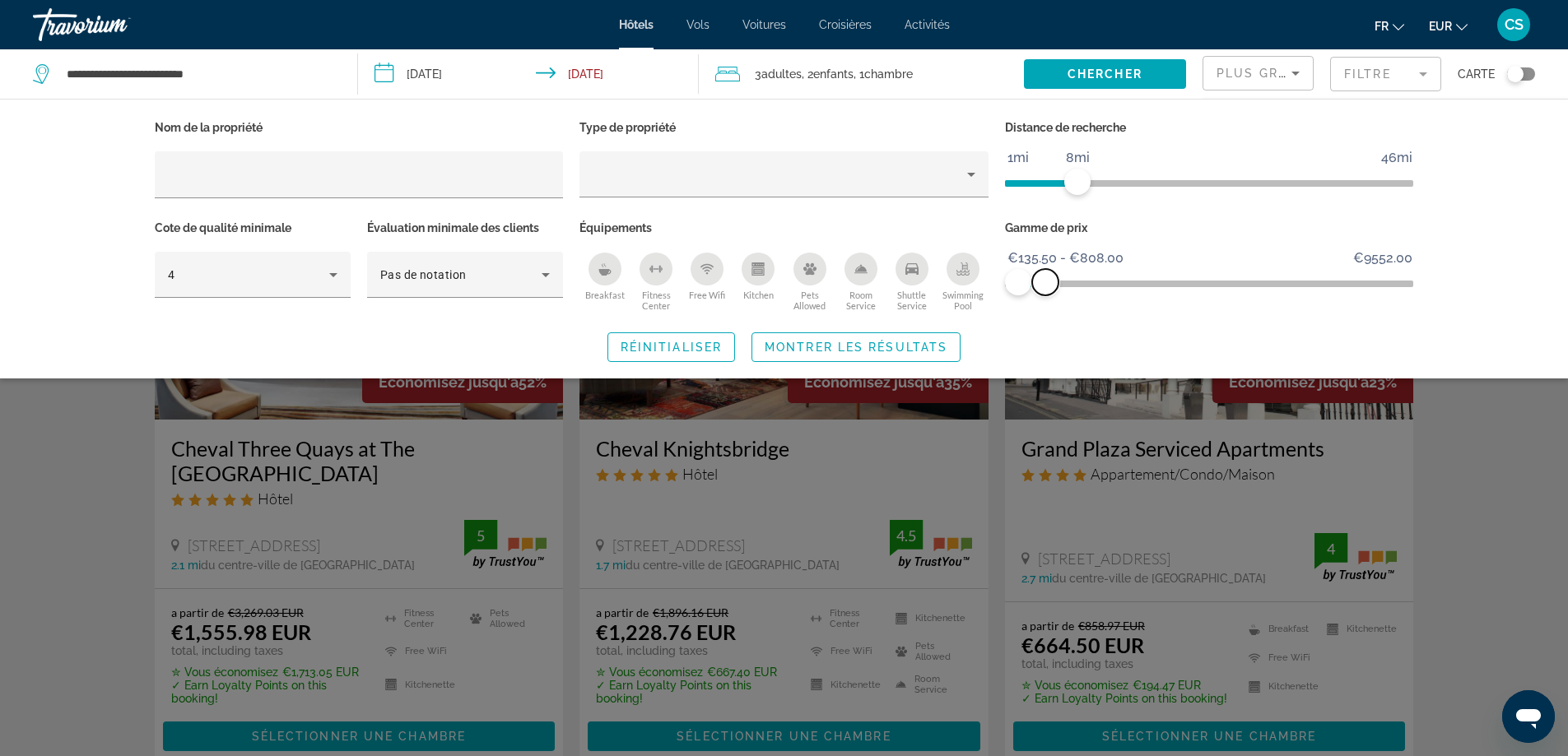
click at [1045, 277] on span "ngx-slider-max" at bounding box center [1045, 282] width 26 height 26
click at [826, 349] on span "Montrer les résultats" at bounding box center [856, 347] width 183 height 13
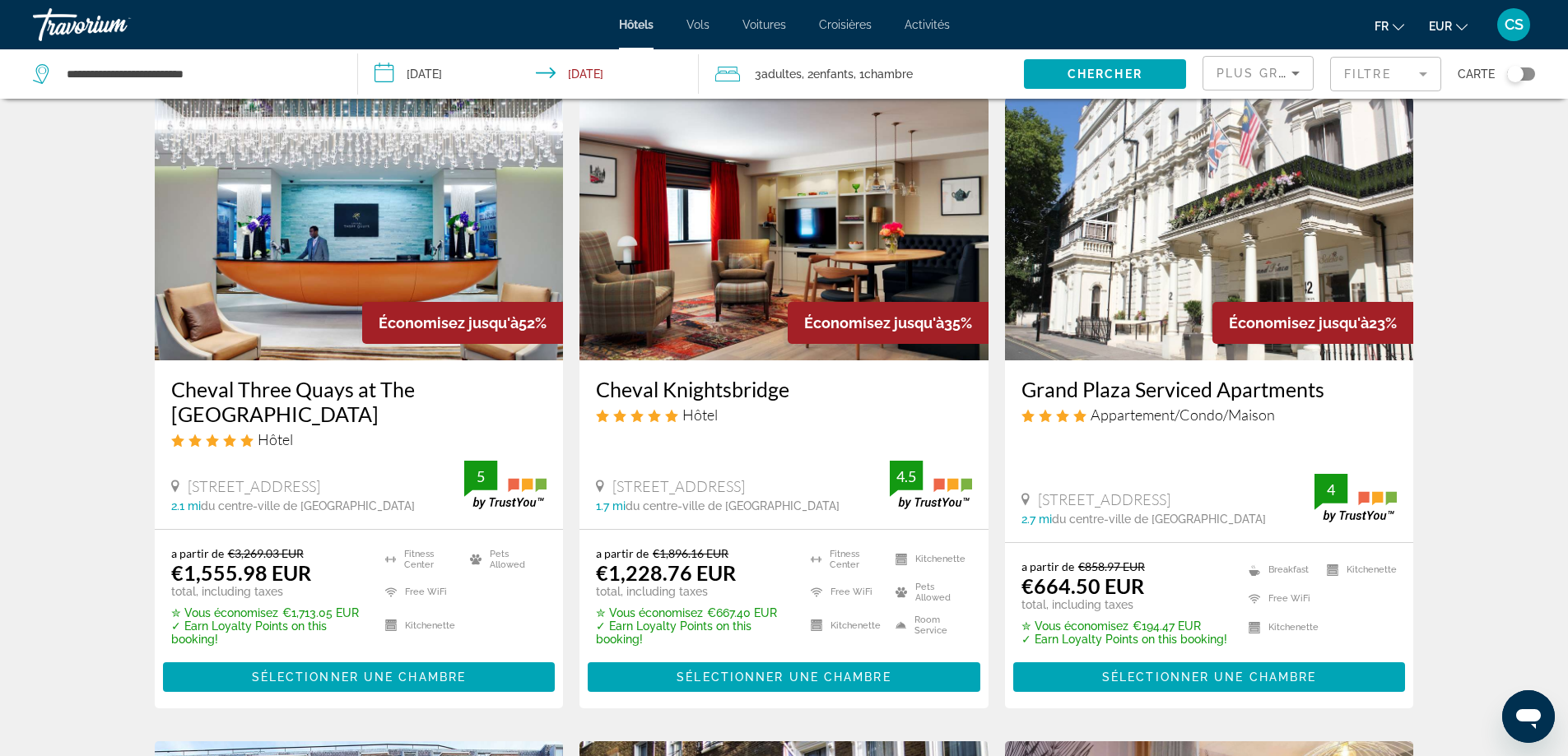
scroll to position [83, 0]
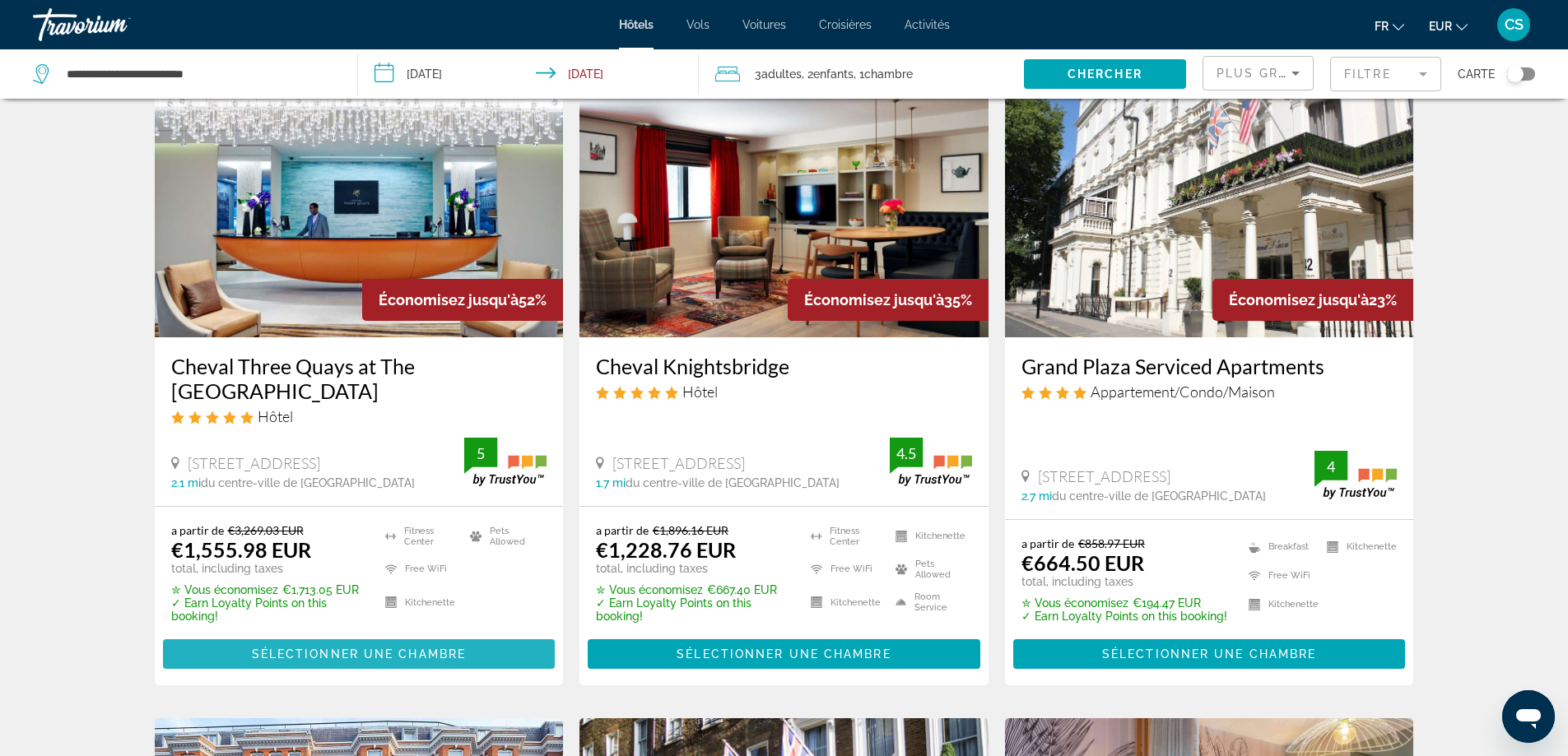
click at [424, 665] on span "Main content" at bounding box center [359, 654] width 392 height 40
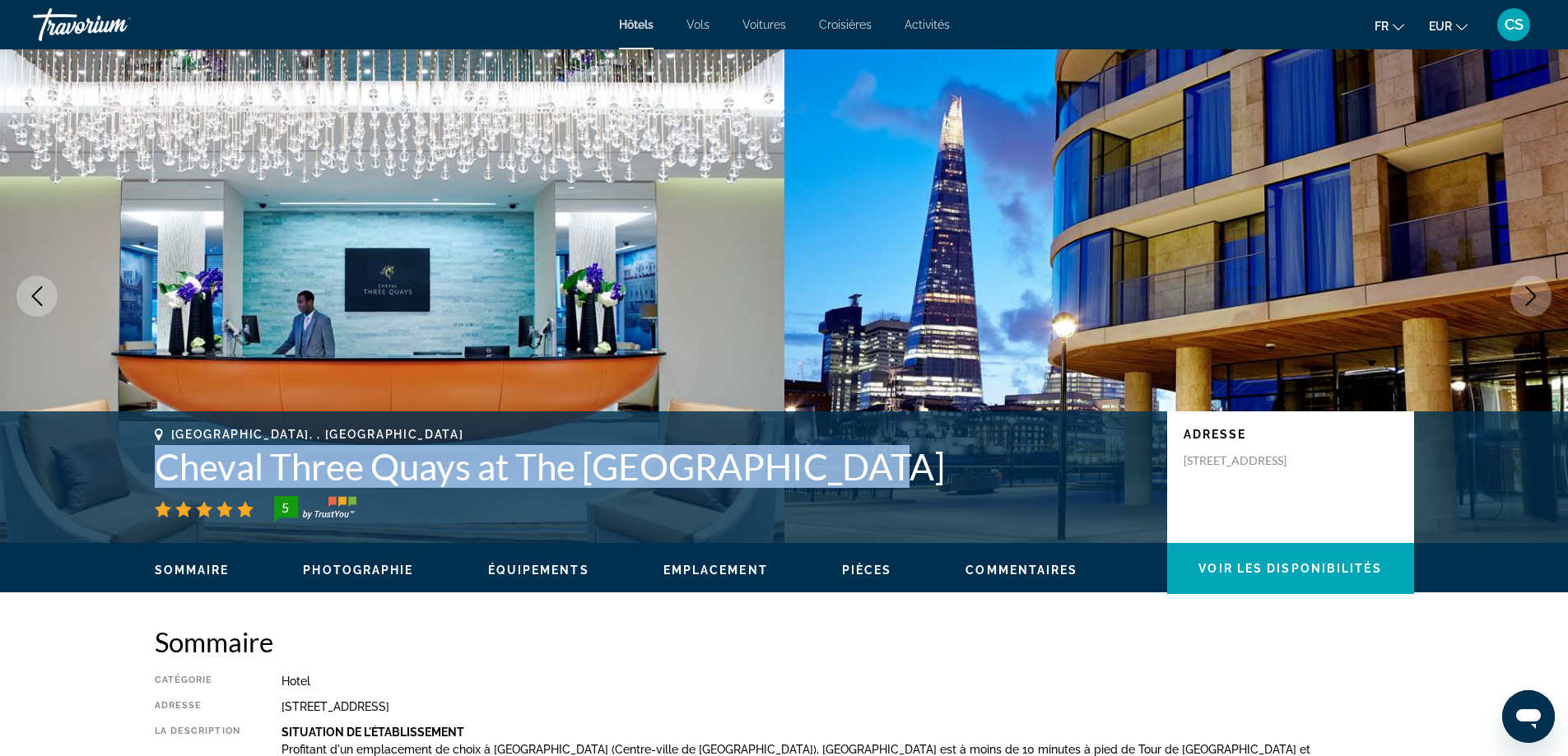
drag, startPoint x: 871, startPoint y: 465, endPoint x: 191, endPoint y: 479, distance: 680.1
click at [147, 470] on div "[GEOGRAPHIC_DATA], , [GEOGRAPHIC_DATA] Cheval Three Quays at The [GEOGRAPHIC_DA…" at bounding box center [784, 477] width 1325 height 98
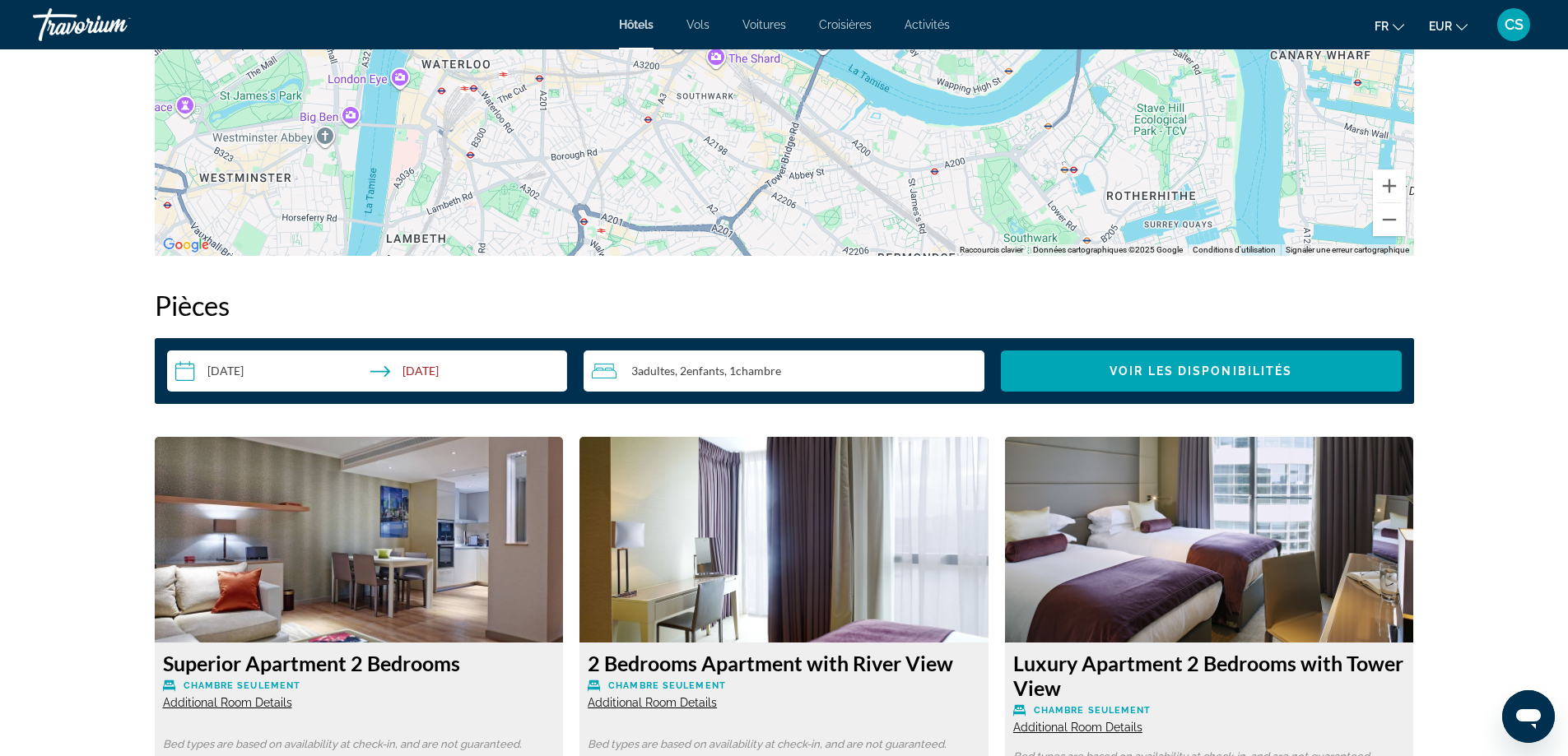
scroll to position [1399, 0]
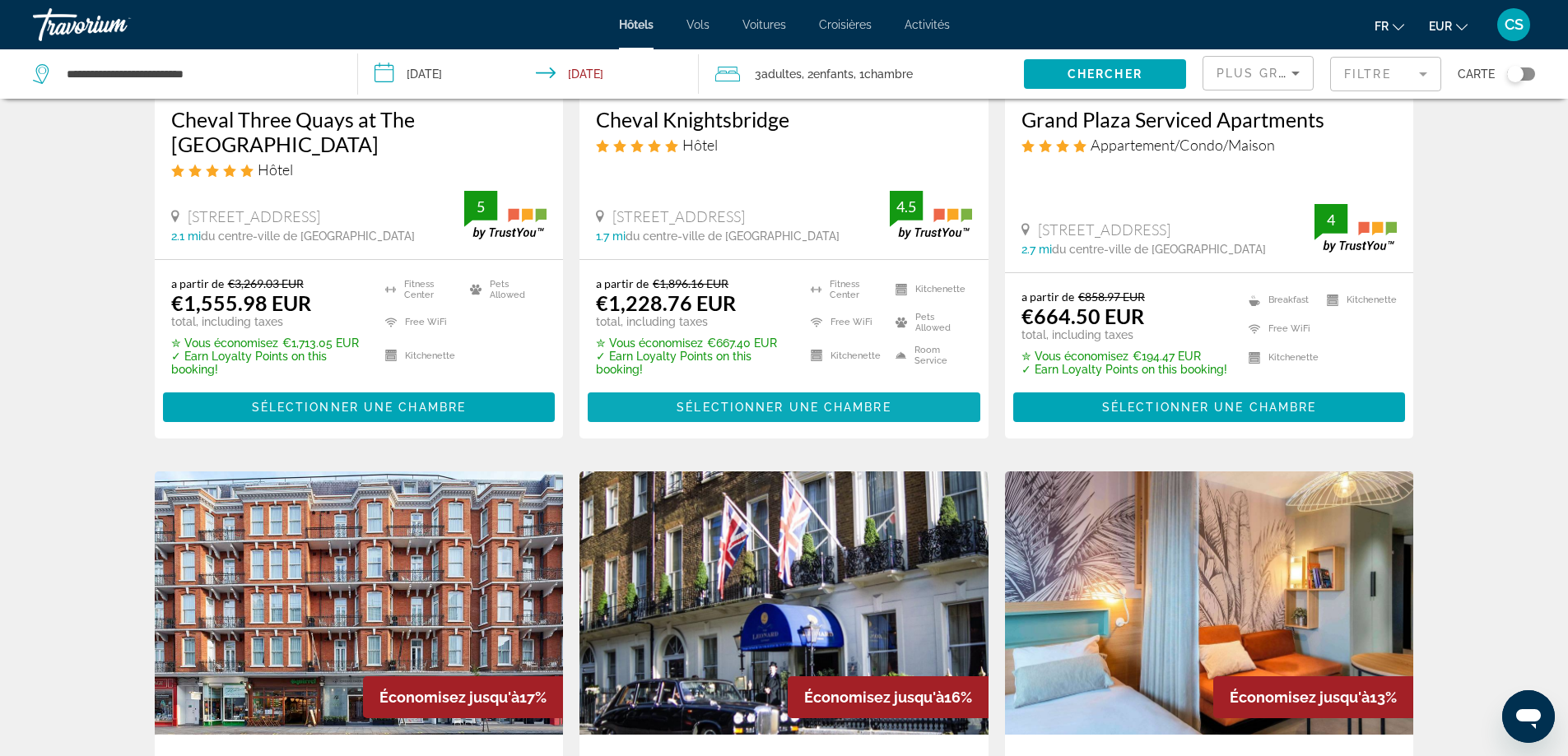
scroll to position [741, 0]
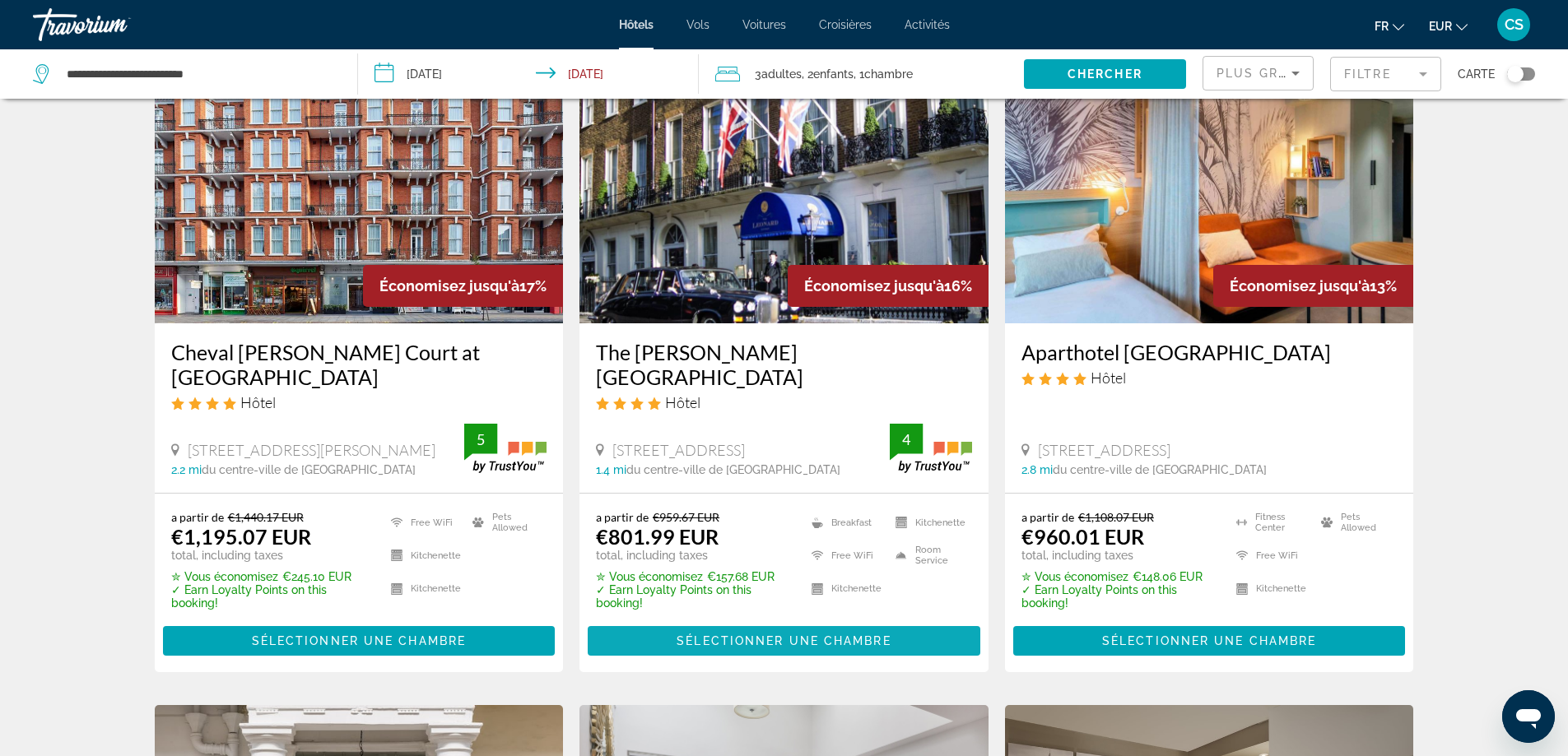
click at [825, 641] on span "Sélectionner une chambre" at bounding box center [783, 641] width 214 height 13
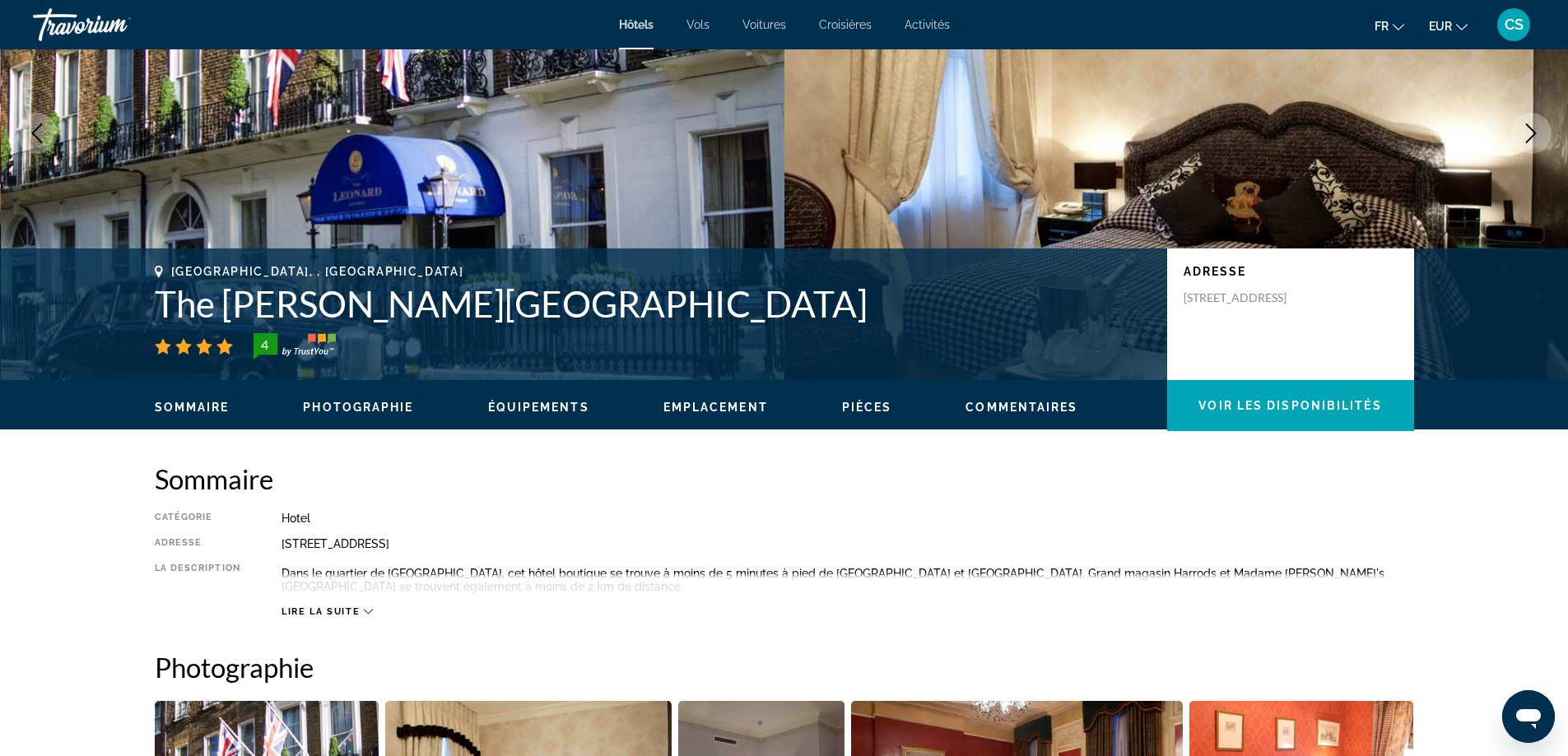
scroll to position [164, 0]
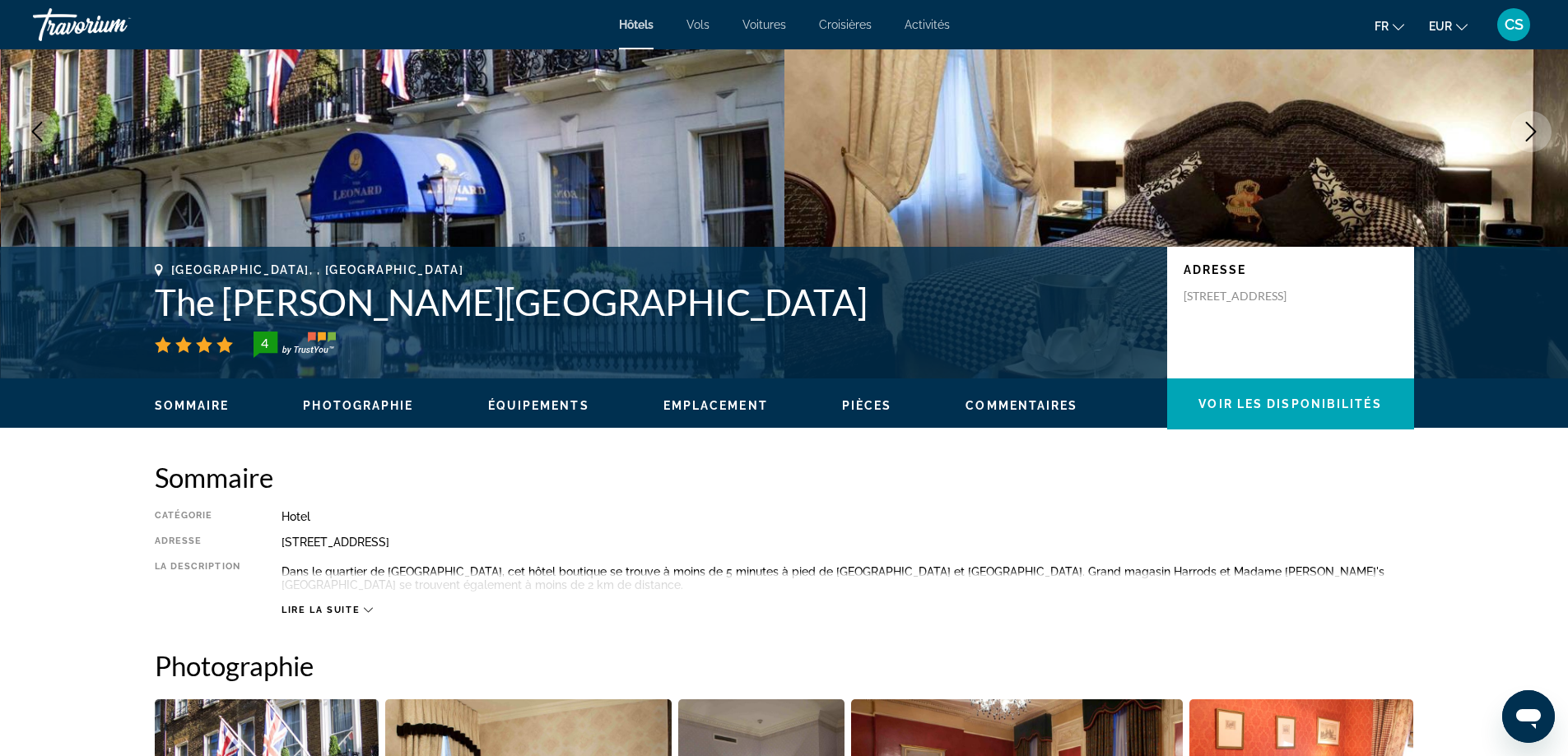
click at [349, 610] on span "Lire la suite" at bounding box center [320, 610] width 78 height 11
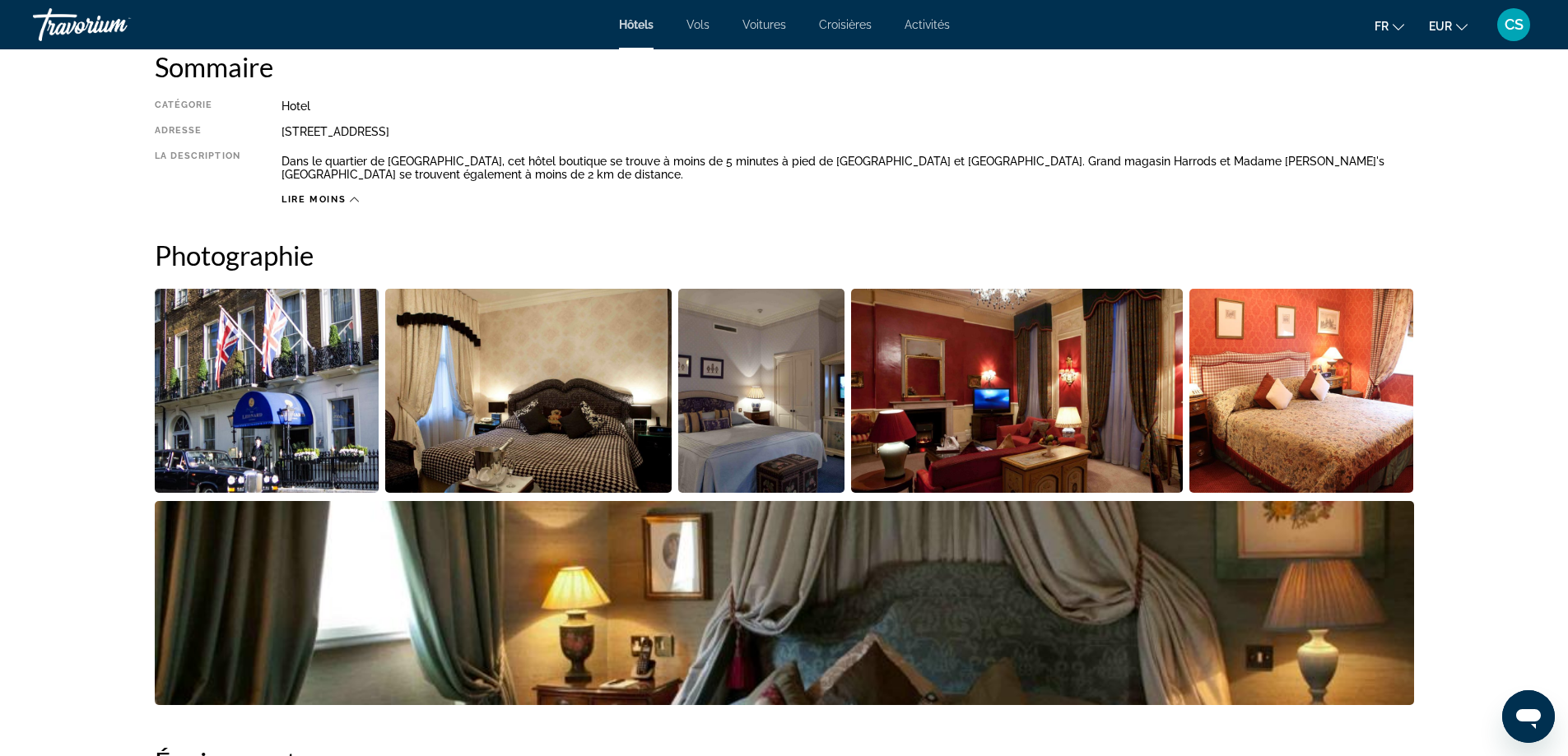
scroll to position [83, 0]
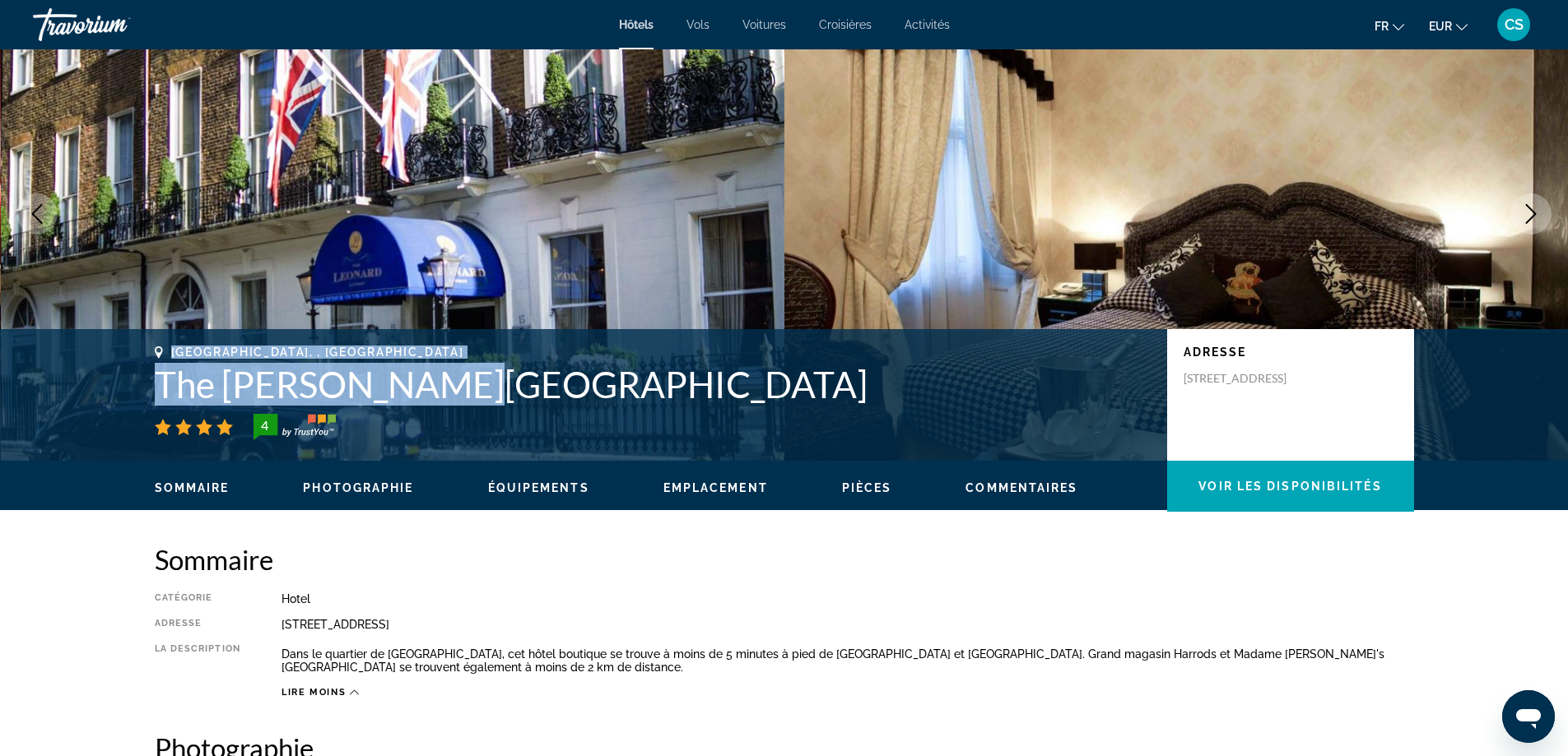
drag, startPoint x: 461, startPoint y: 383, endPoint x: 116, endPoint y: 393, distance: 345.1
click at [111, 393] on div "[GEOGRAPHIC_DATA], , [GEOGRAPHIC_DATA] [GEOGRAPHIC_DATA][PERSON_NAME] 4 Adresse…" at bounding box center [784, 395] width 1568 height 132
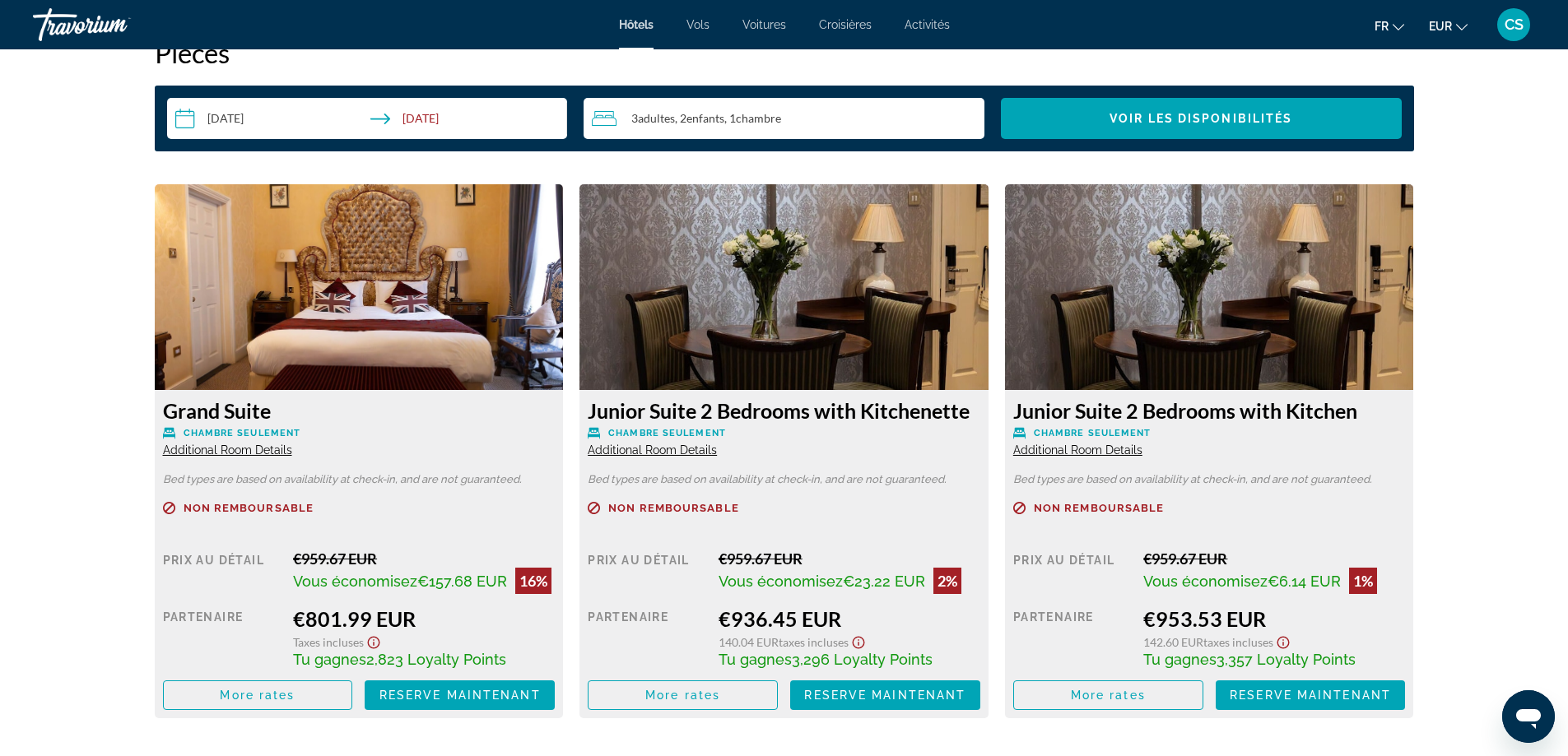
scroll to position [2057, 0]
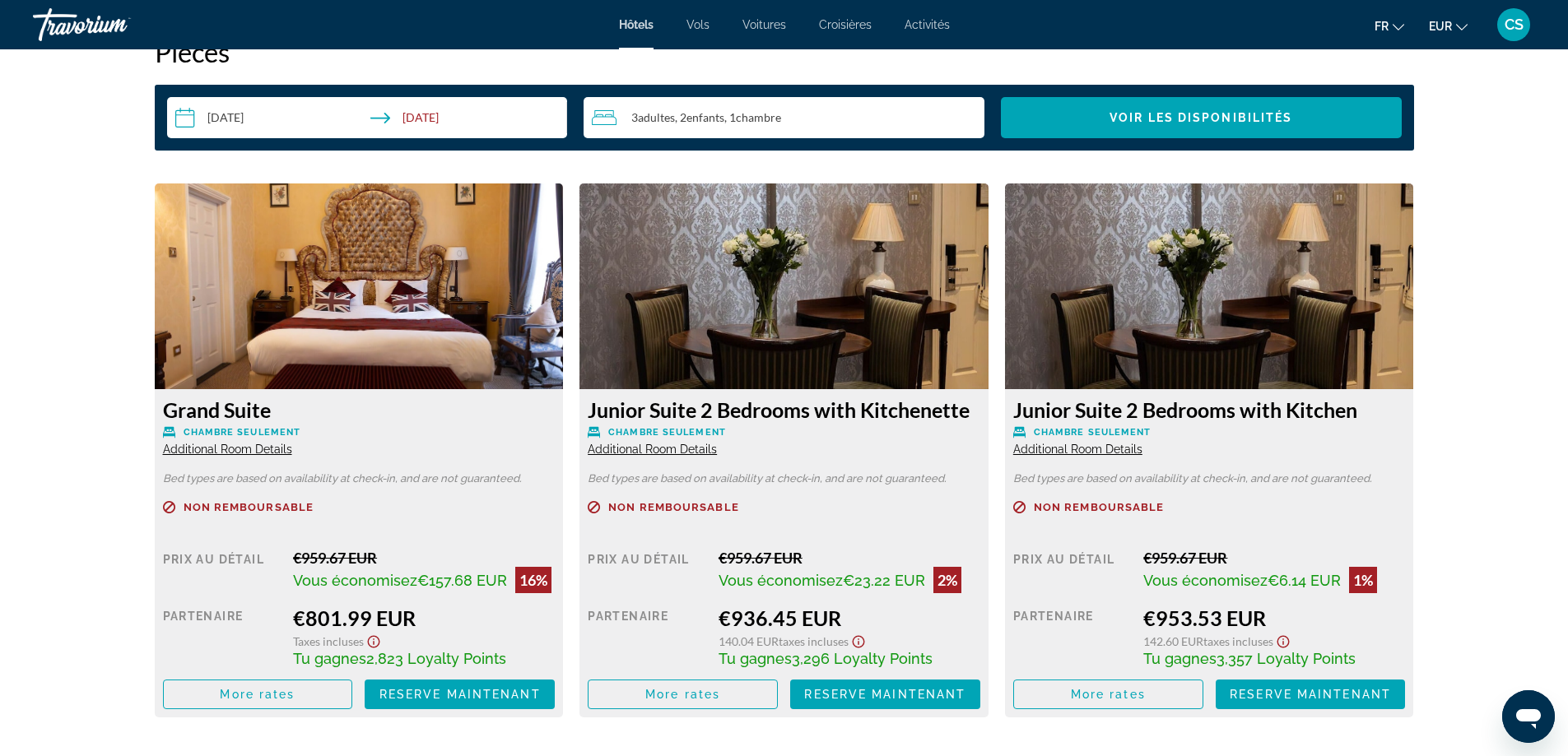
click at [873, 306] on img "Main content" at bounding box center [784, 286] width 409 height 205
click at [755, 405] on h3 "Junior Suite 2 Bedrooms with Kitchenette" at bounding box center [783, 410] width 392 height 25
click at [673, 453] on span "Additional Room Details" at bounding box center [651, 449] width 129 height 13
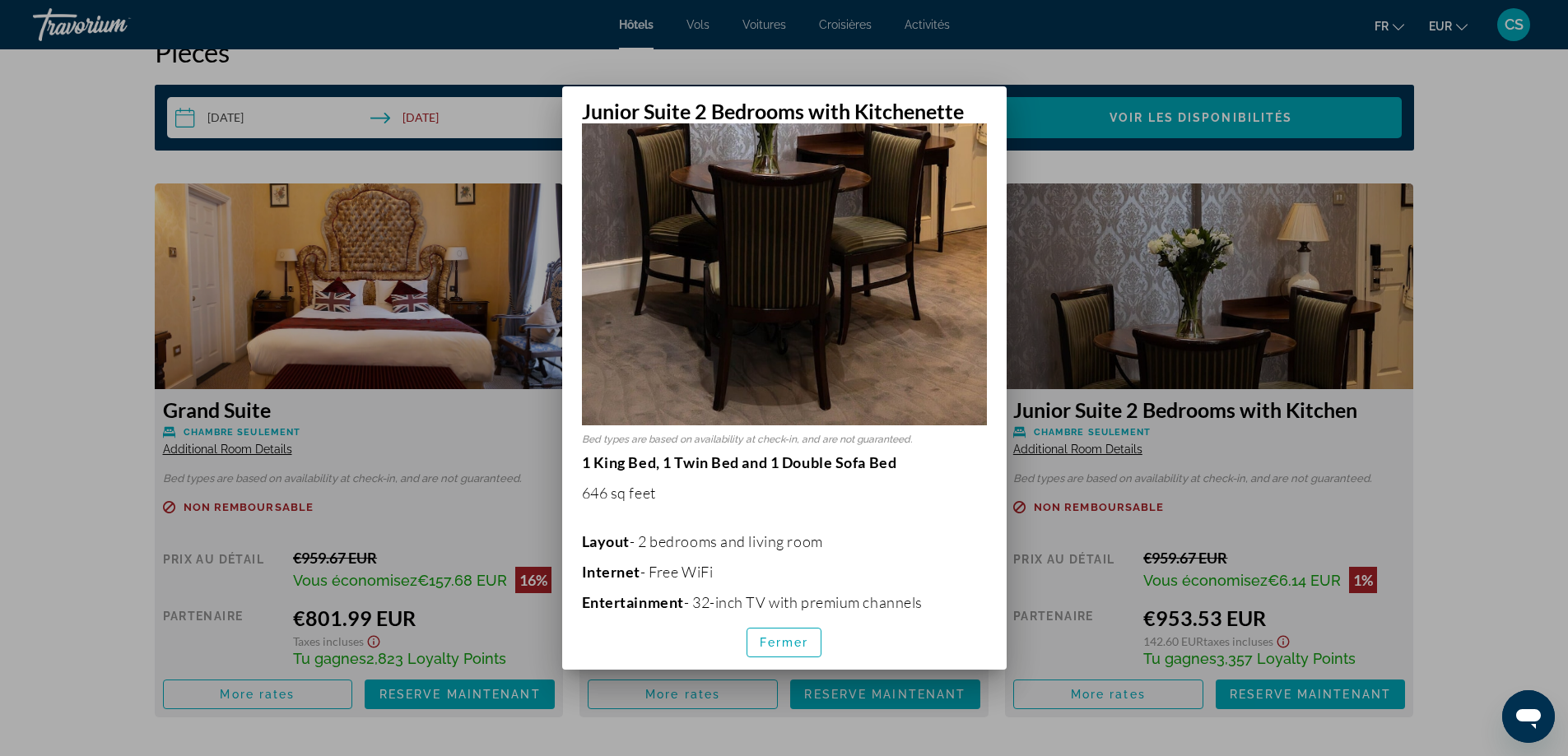
scroll to position [576, 0]
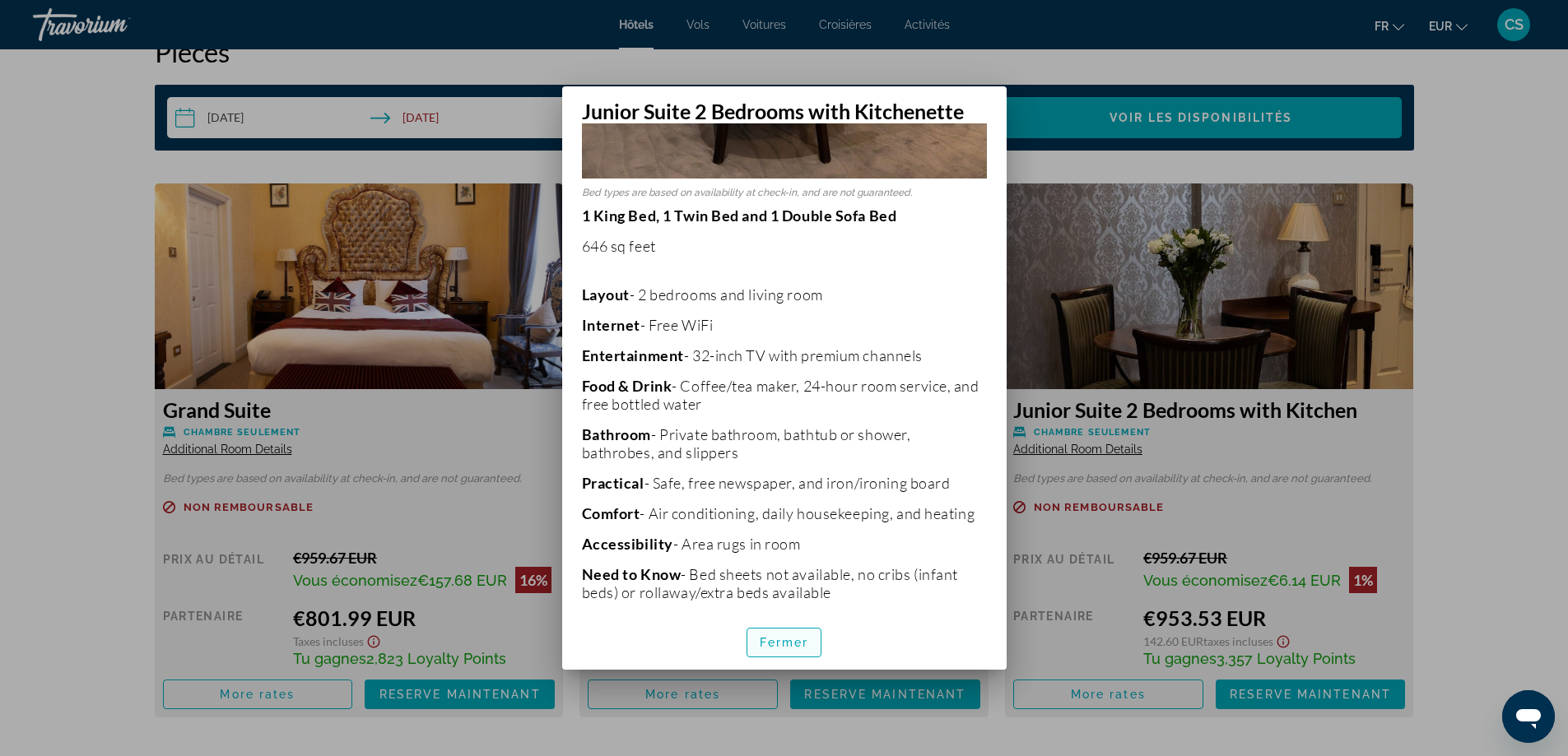
click at [773, 644] on span "Fermer" at bounding box center [784, 643] width 49 height 13
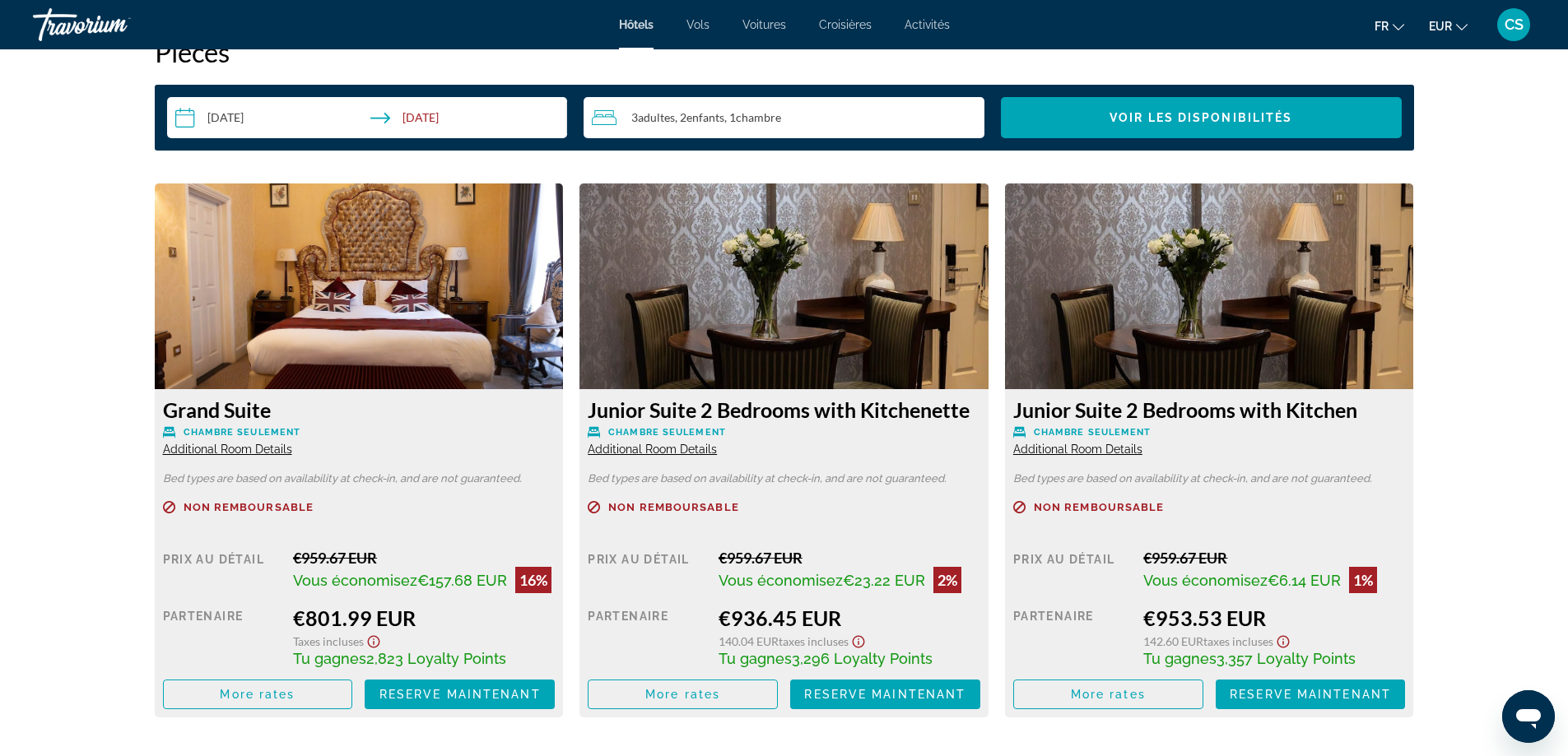
scroll to position [2057, 0]
click at [205, 440] on div "Grand Suite Chambre seulement Additional Room Details" at bounding box center [359, 427] width 392 height 59
click at [253, 450] on span "Additional Room Details" at bounding box center [227, 449] width 129 height 13
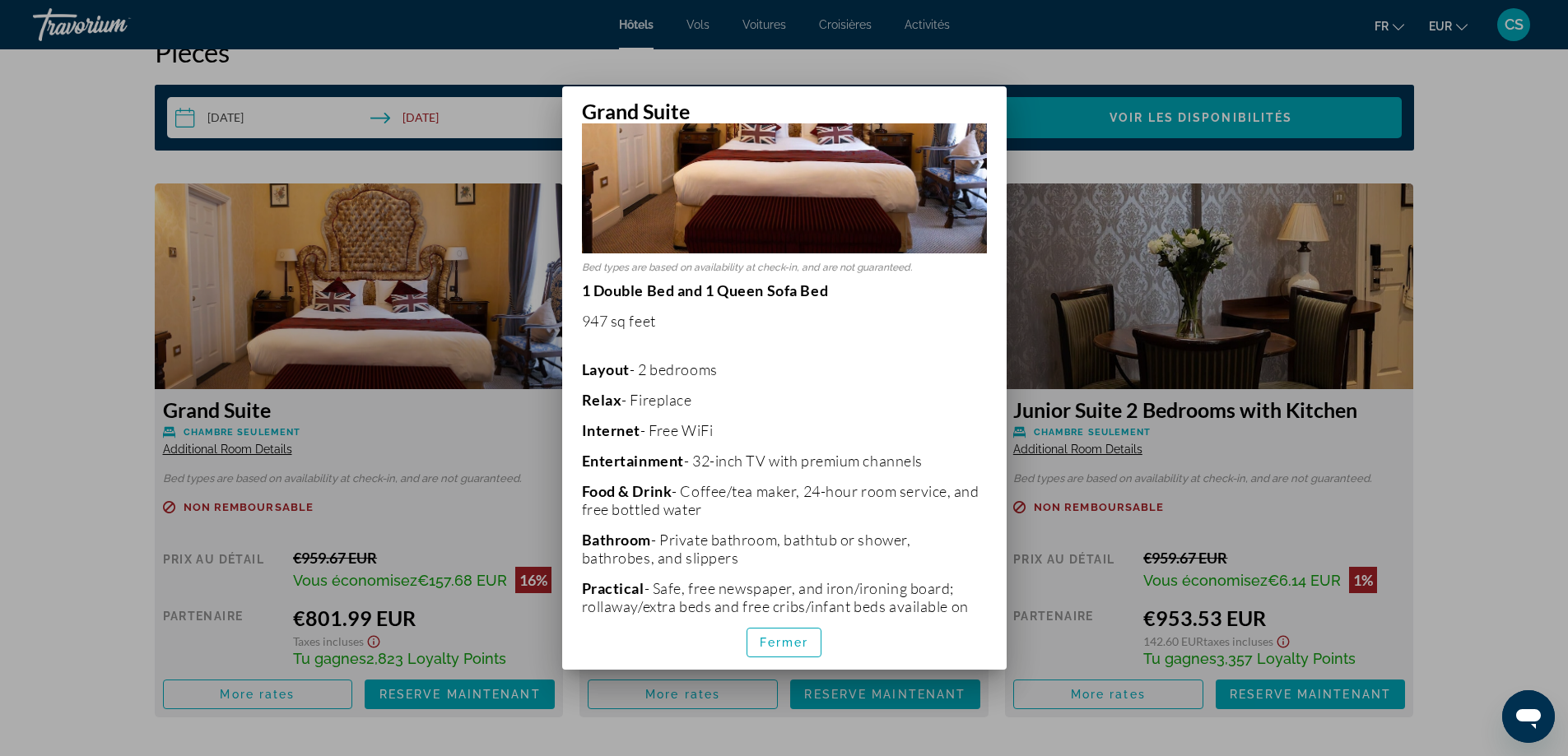
scroll to position [247, 0]
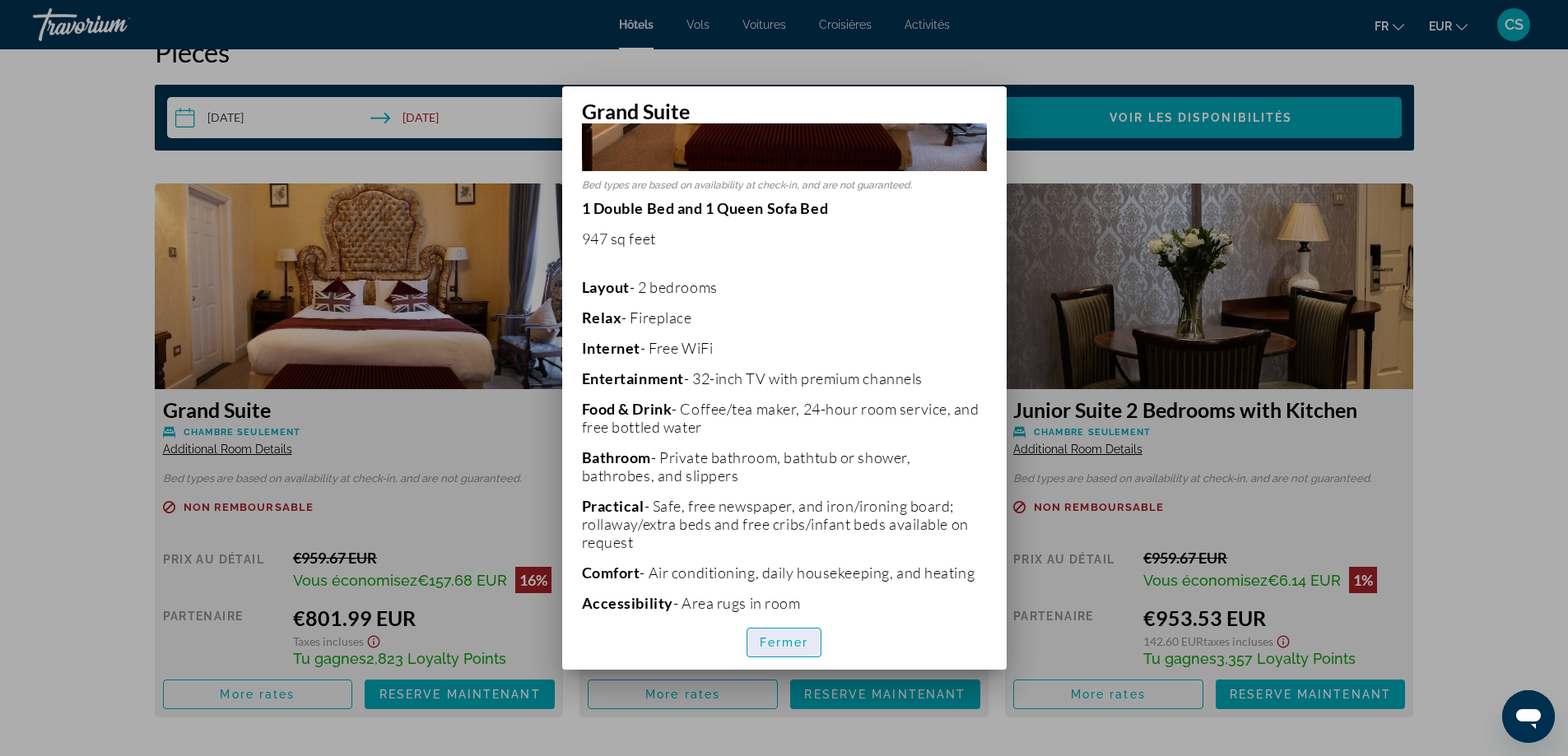
click at [792, 637] on span "Fermer" at bounding box center [784, 643] width 49 height 13
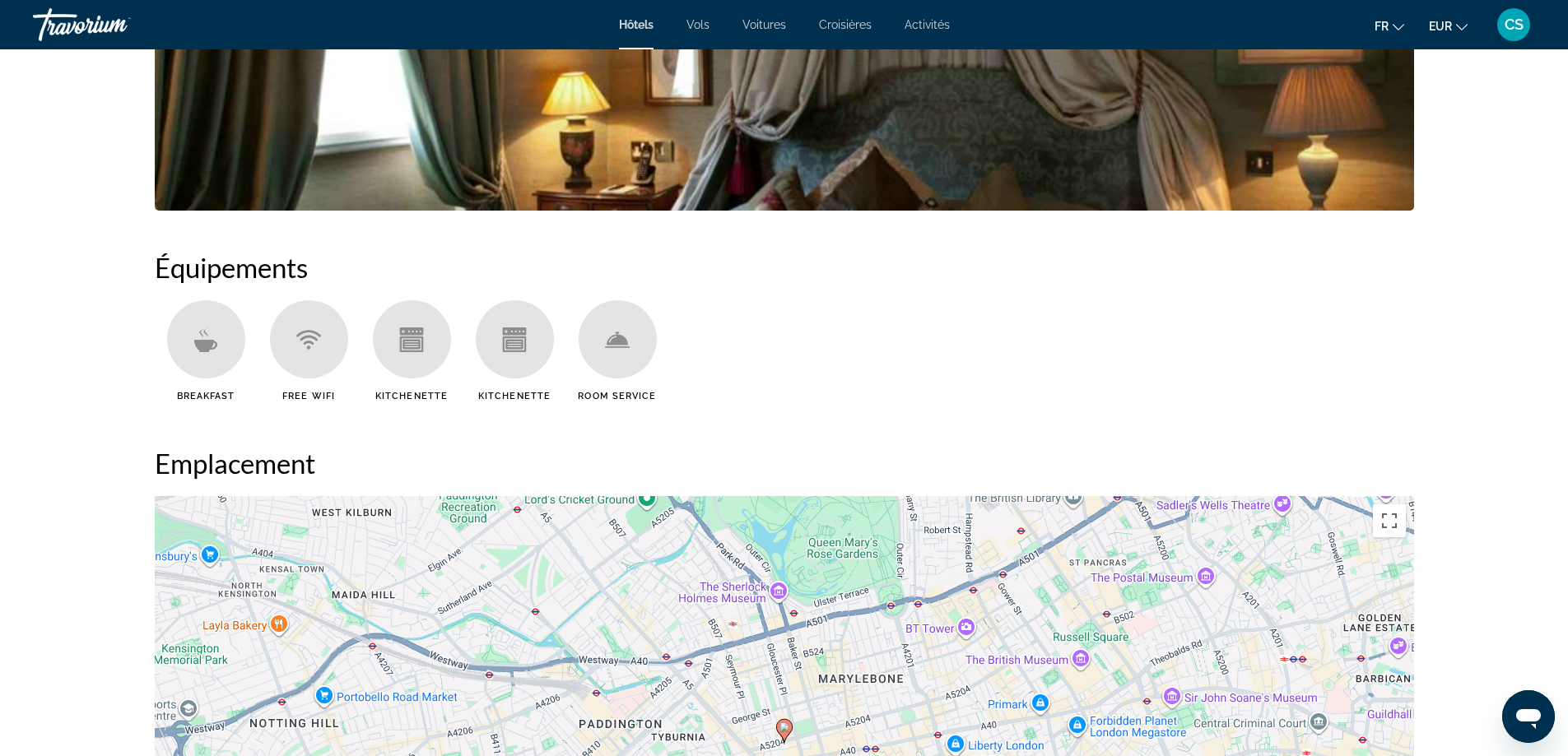
scroll to position [576, 0]
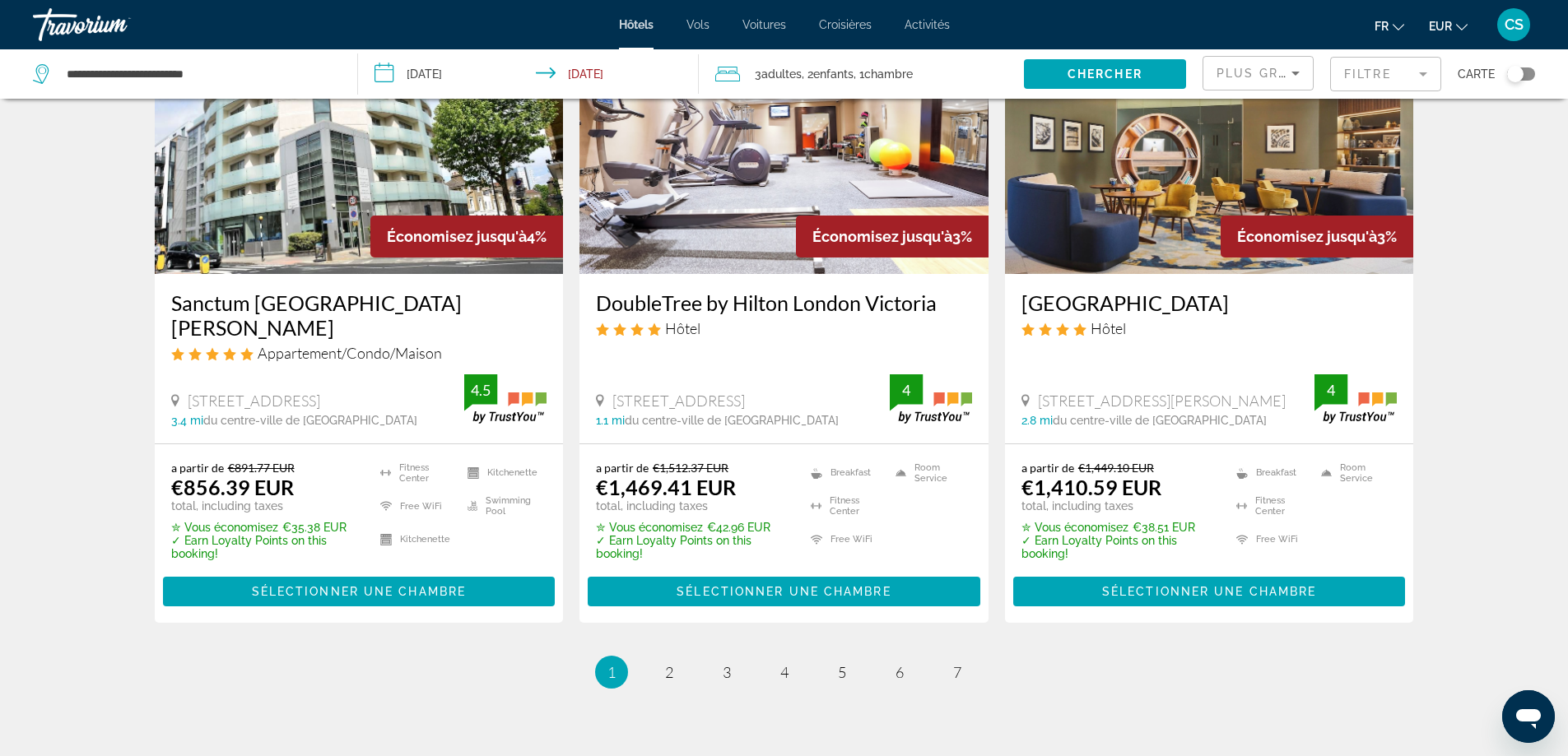
scroll to position [2057, 0]
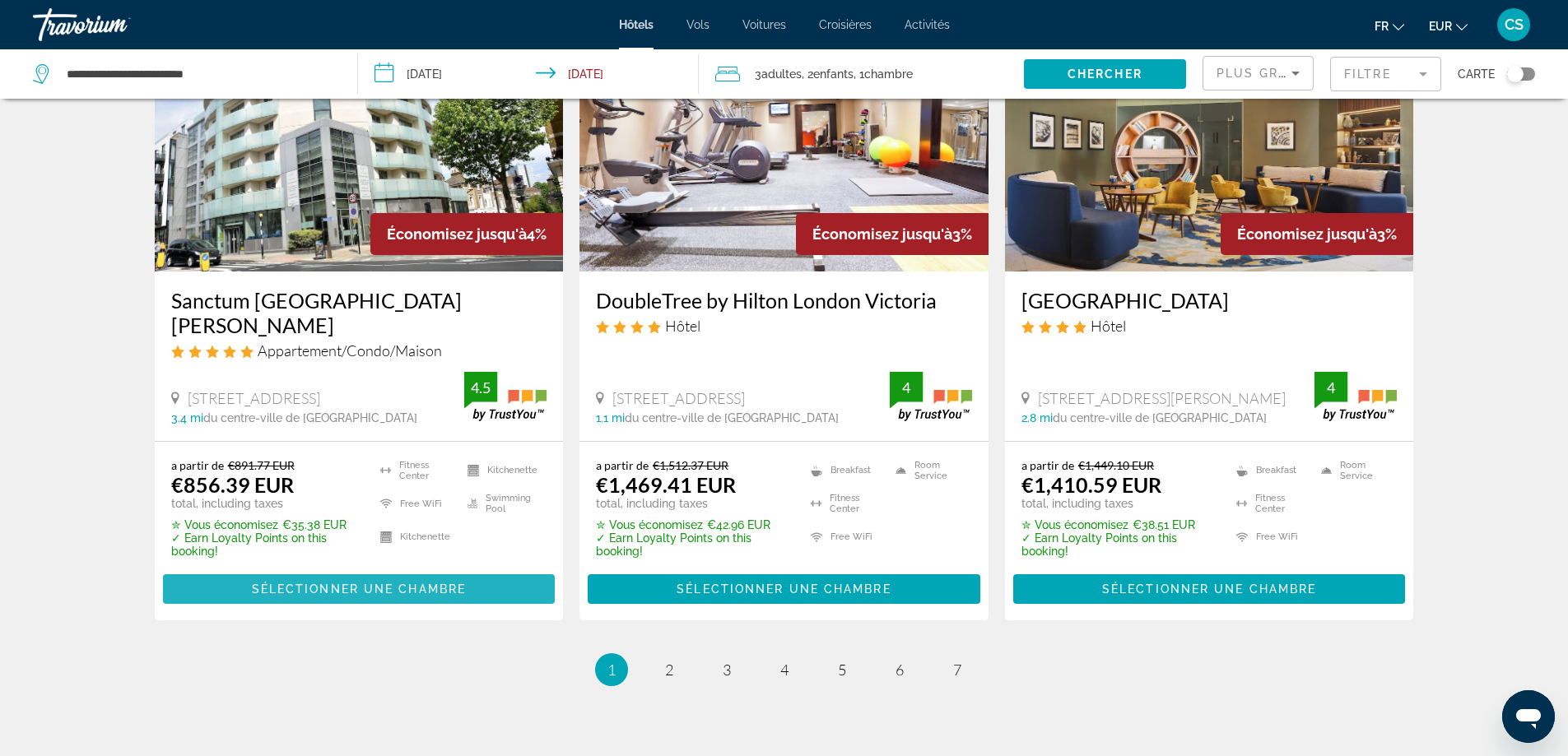
click at [476, 570] on span "Main content" at bounding box center [359, 589] width 392 height 40
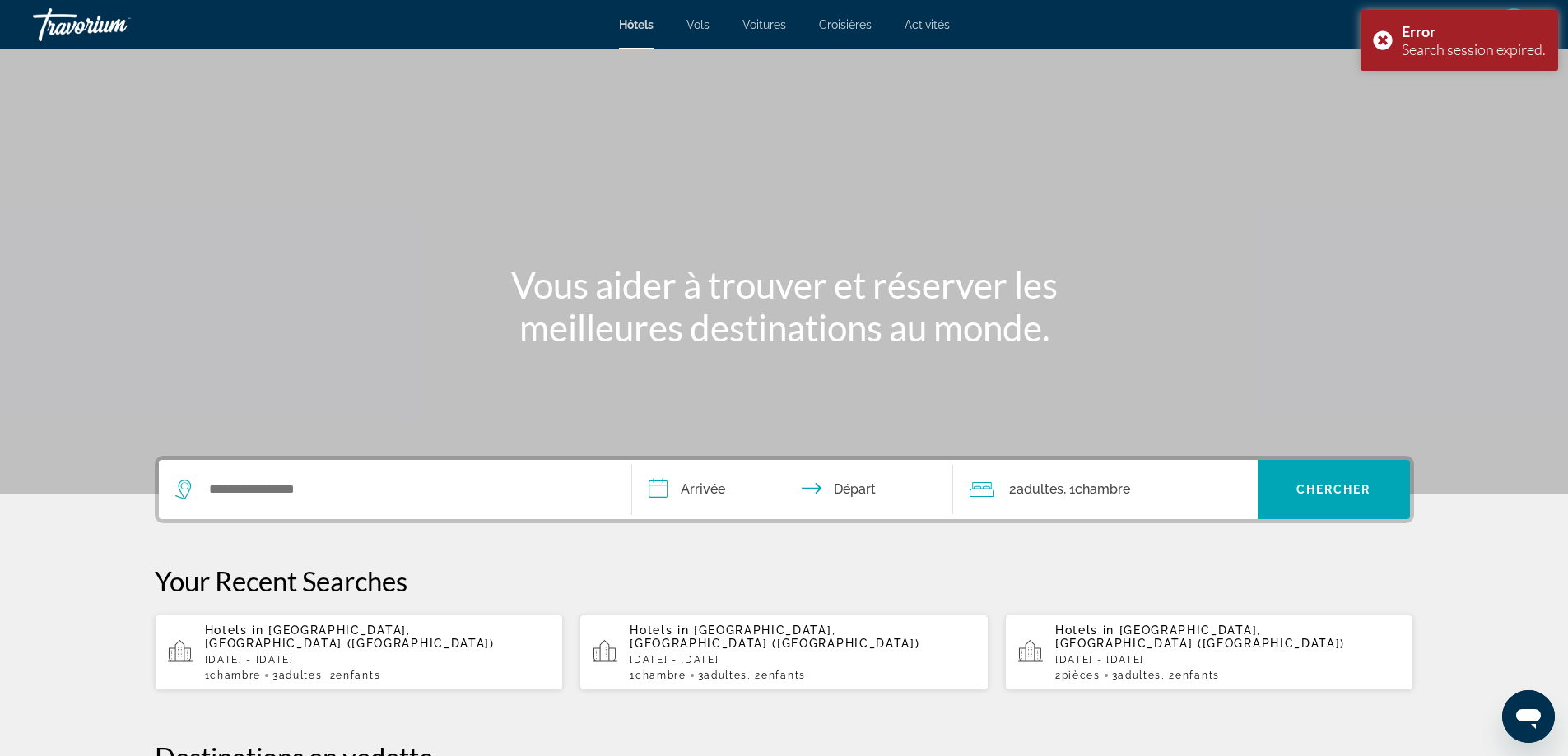
scroll to position [383, 0]
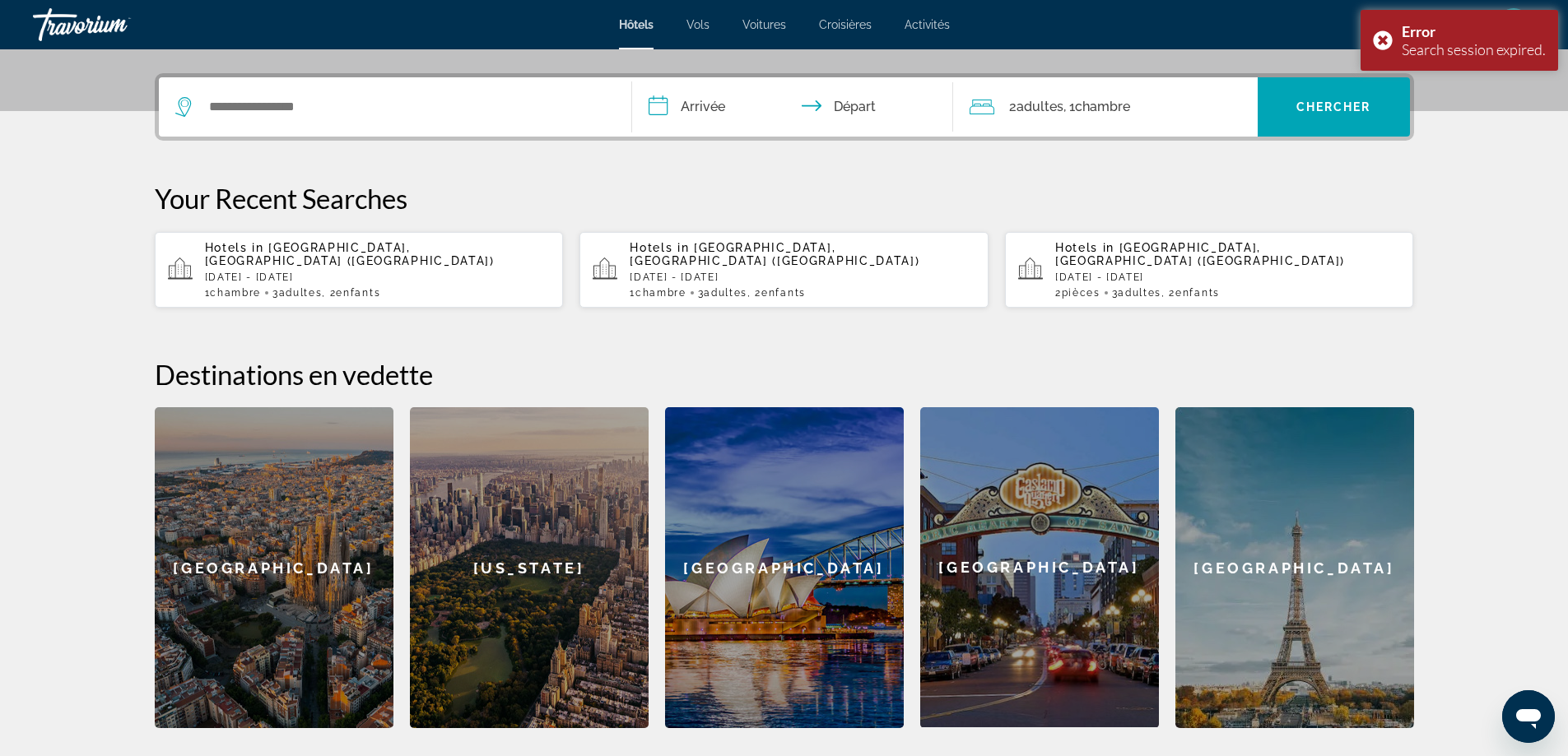
click at [393, 271] on p "[DATE] - [DATE]" at bounding box center [378, 277] width 346 height 11
